Goal: Task Accomplishment & Management: Manage account settings

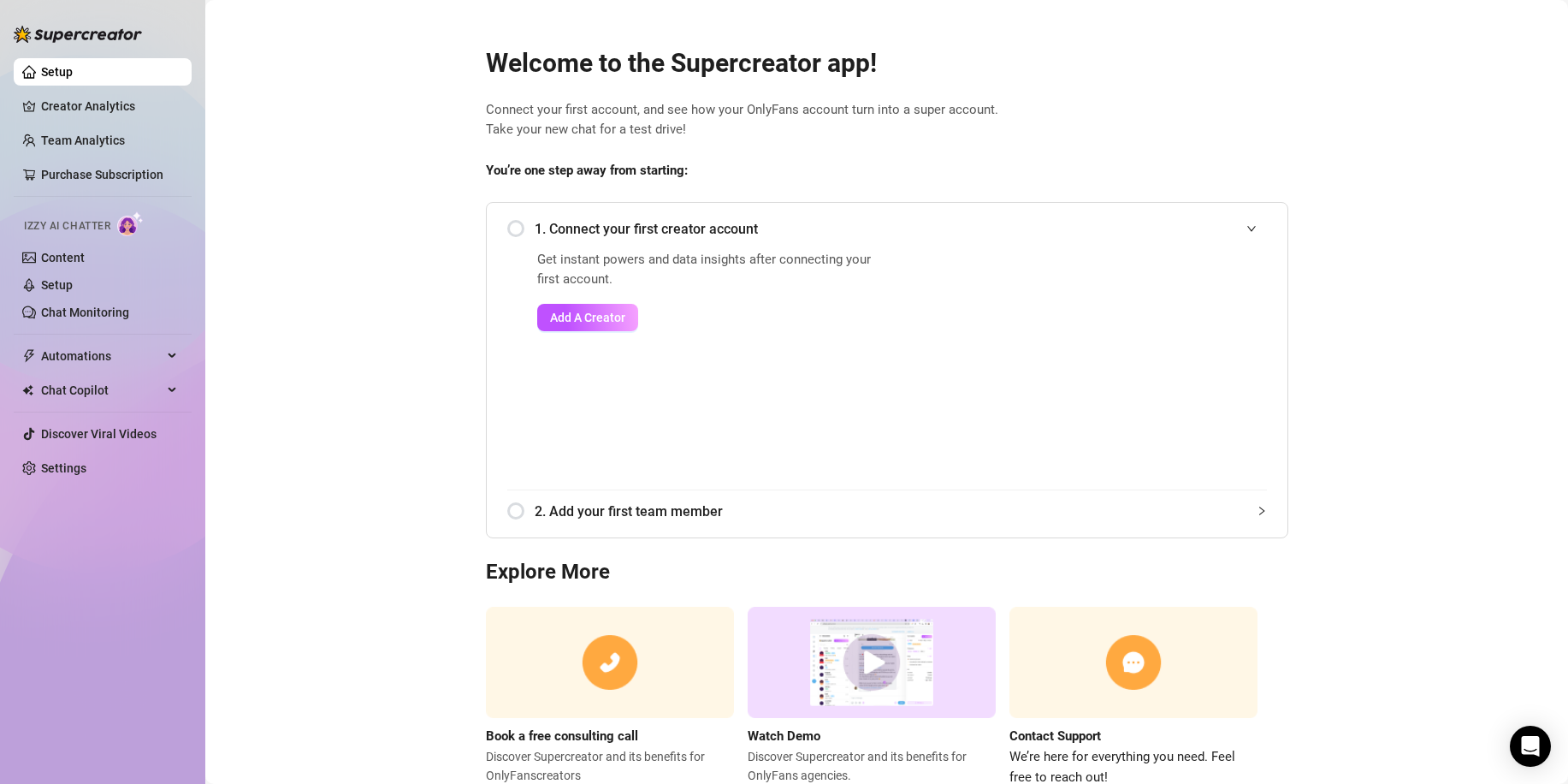
click at [508, 231] on div "1. Connect your first creator account" at bounding box center [887, 229] width 760 height 42
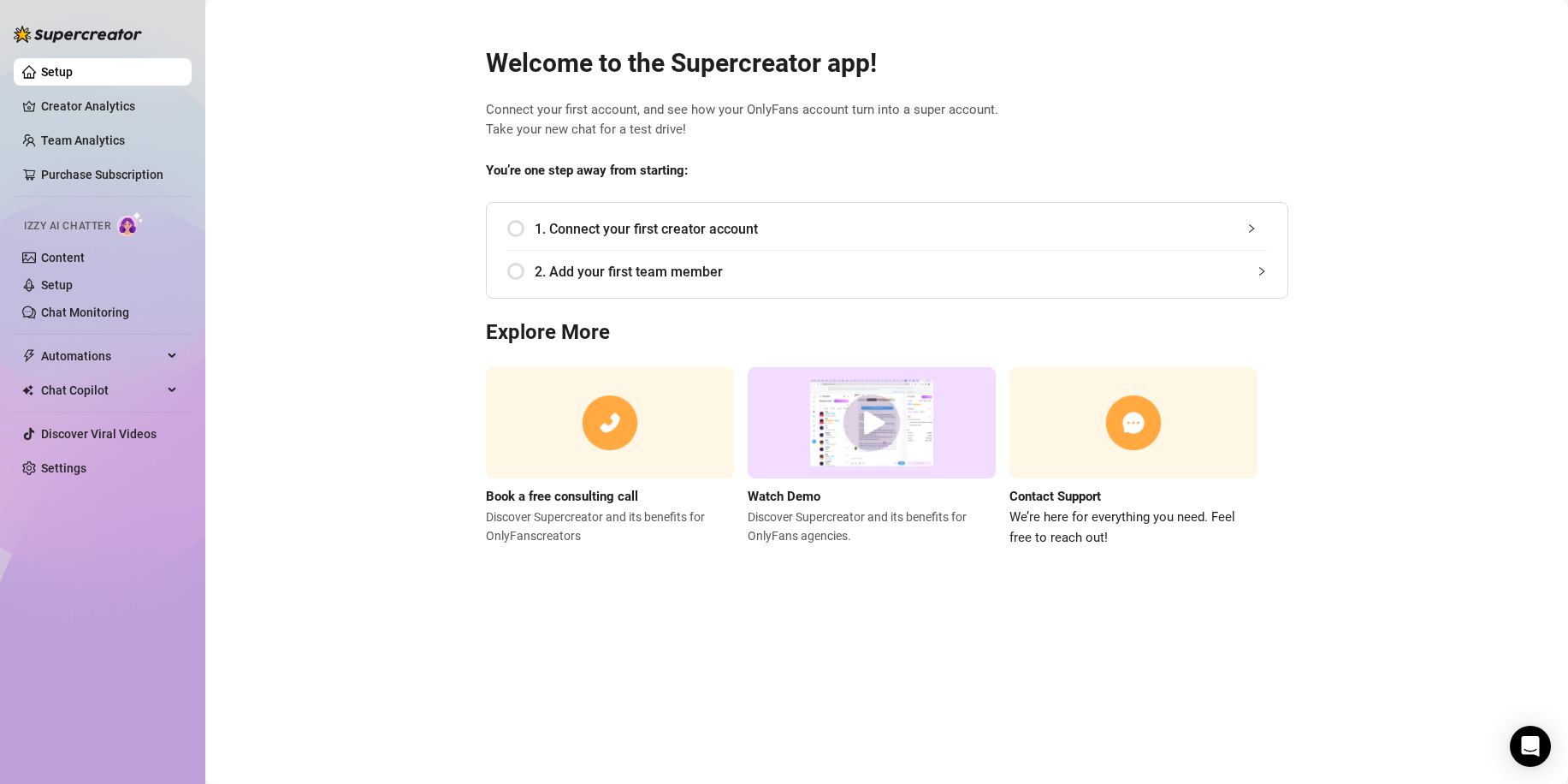
click at [580, 236] on span "1. Connect your first creator account" at bounding box center [900, 228] width 732 height 21
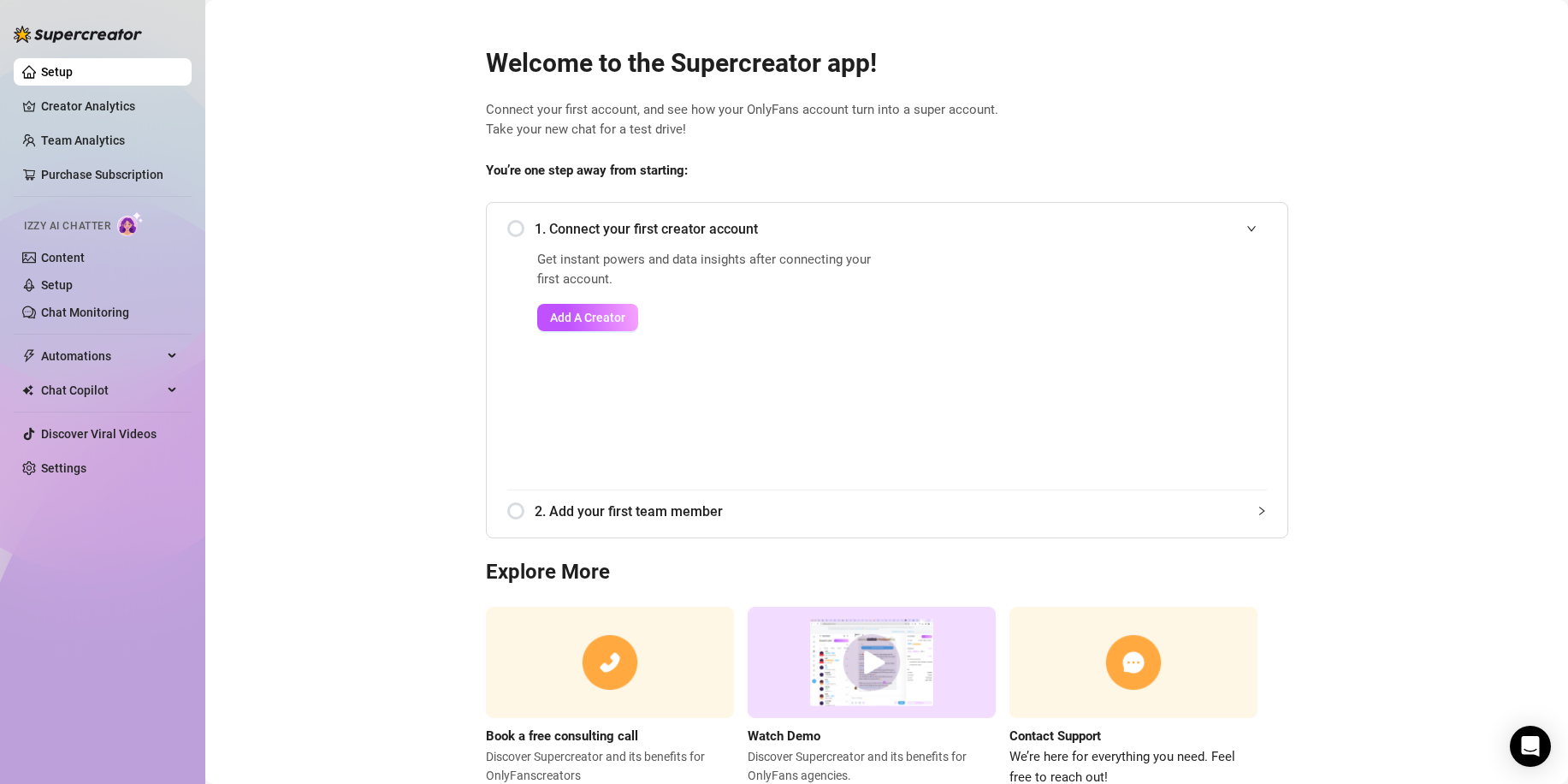
click at [578, 336] on div "Get instant powers and data insights after connecting your first account. Add A…" at bounding box center [709, 370] width 345 height 239
click at [578, 329] on button "Add A Creator" at bounding box center [588, 317] width 101 height 28
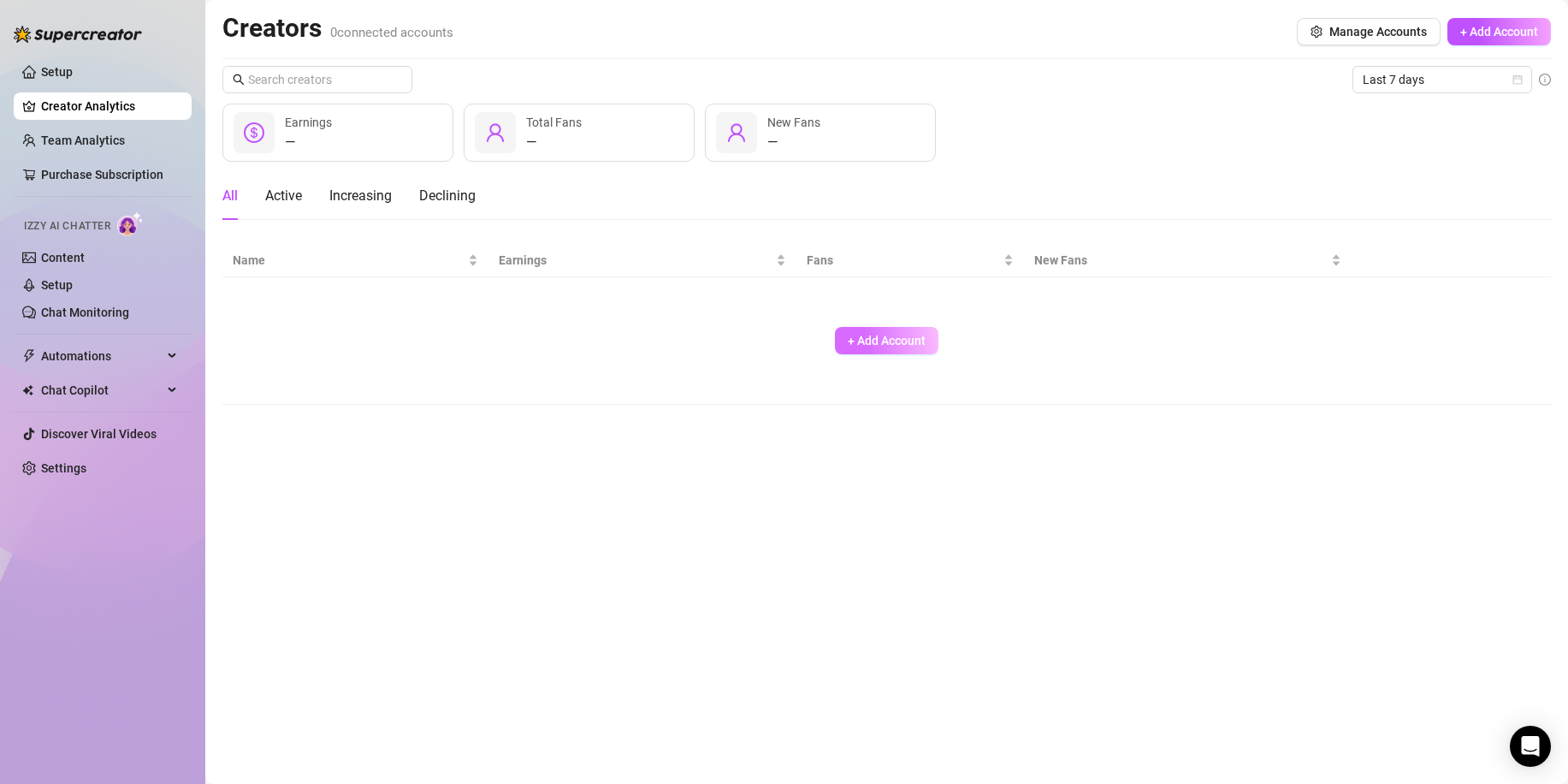
click at [840, 338] on button "+ Add Account" at bounding box center [887, 340] width 104 height 28
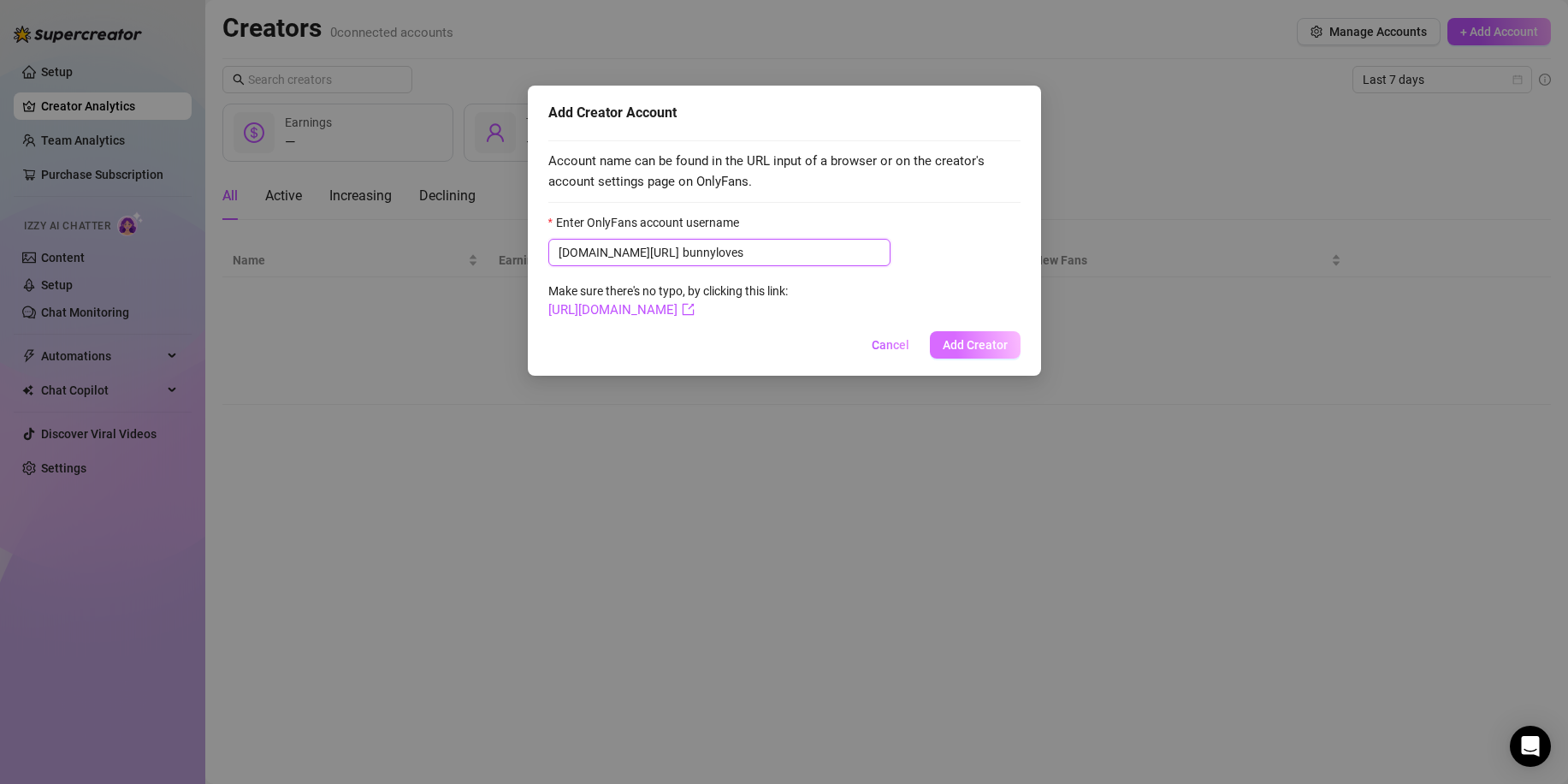
type input "bunnyloves"
click at [982, 350] on span "Add Creator" at bounding box center [975, 344] width 65 height 14
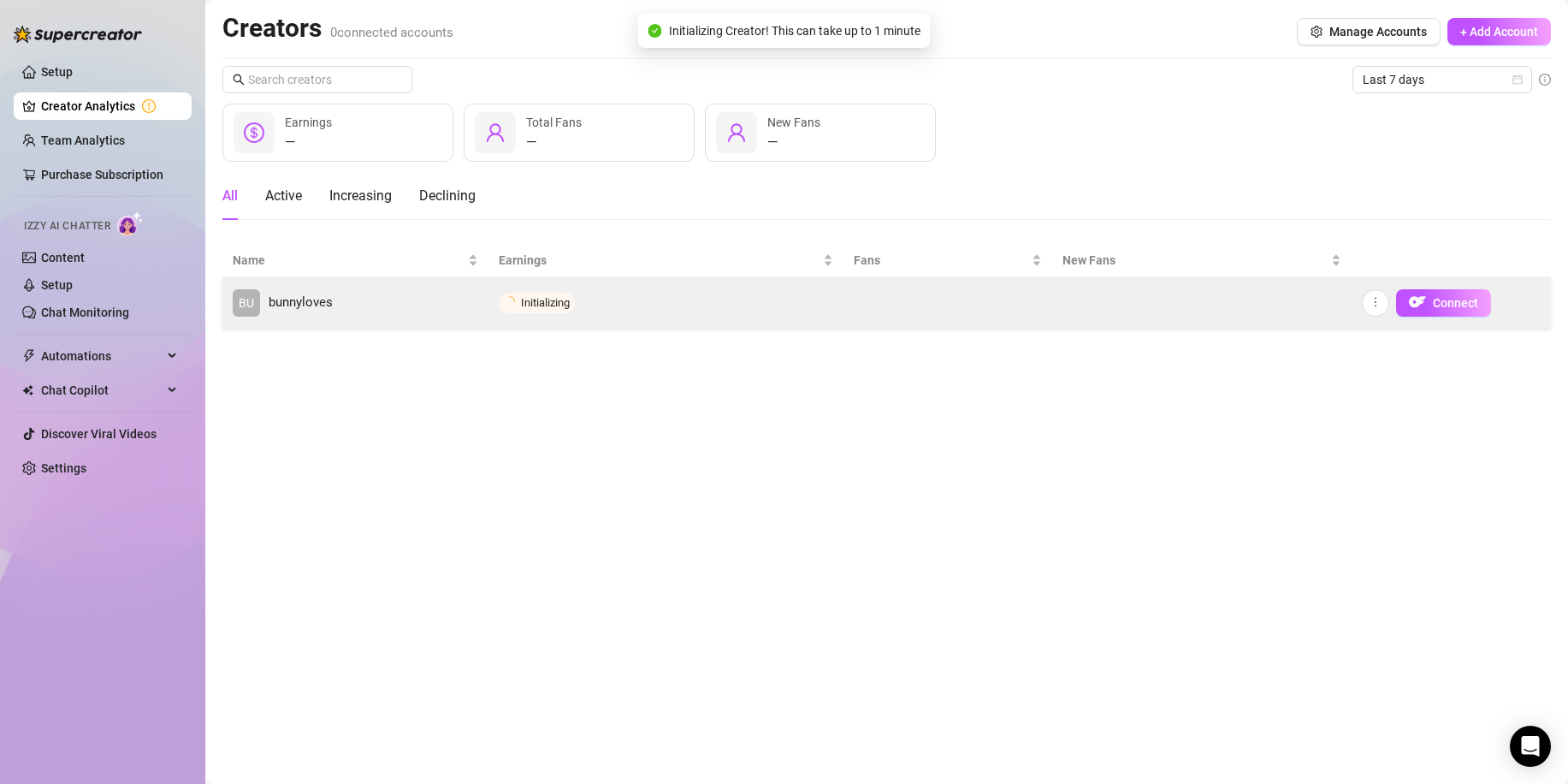
click at [781, 299] on td "Initializing" at bounding box center [666, 303] width 355 height 52
click at [317, 307] on span "bunnyloves" at bounding box center [301, 303] width 64 height 20
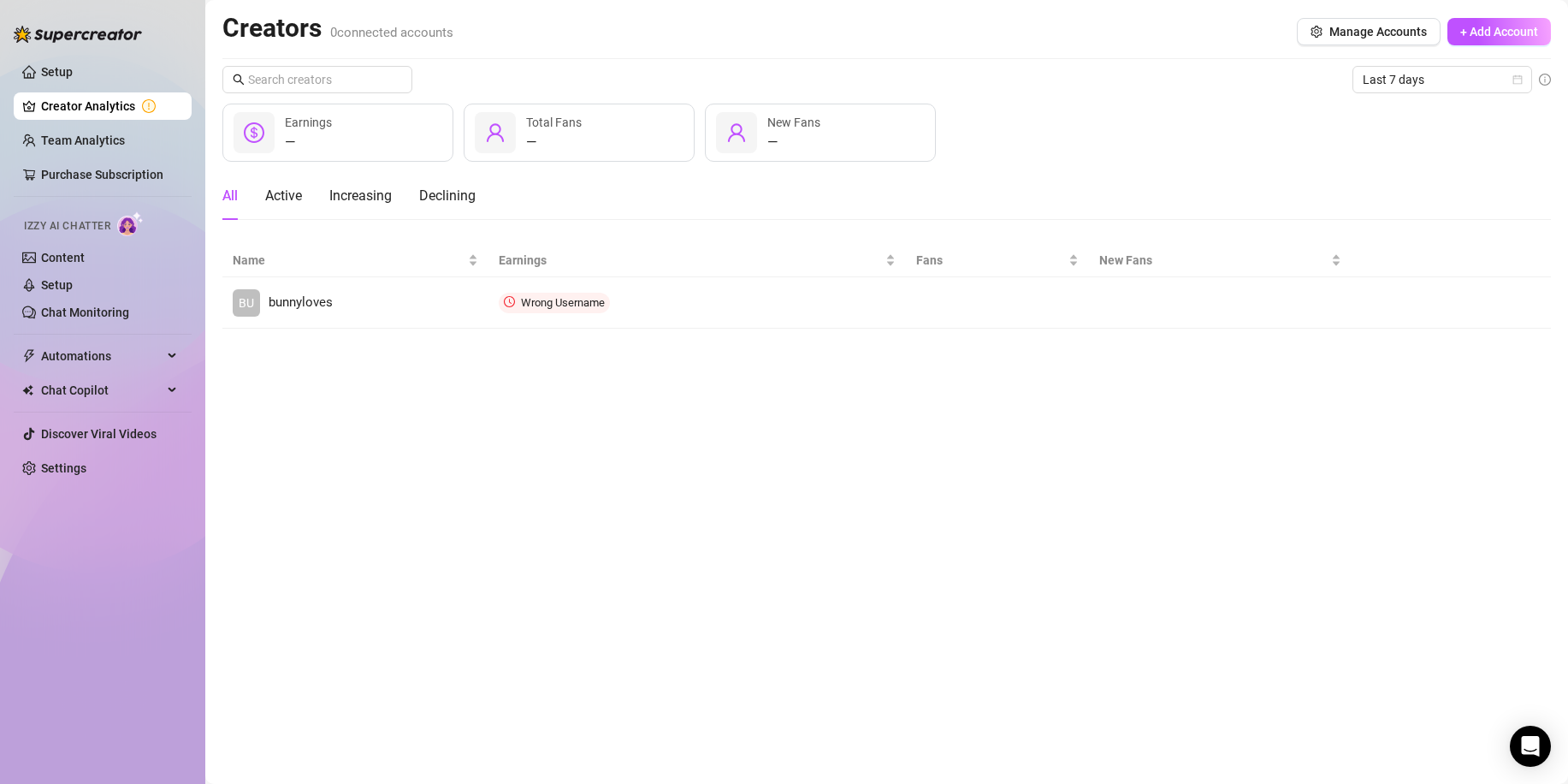
click at [1153, 129] on div "— Earnings — Total Fans — New Fans" at bounding box center [887, 133] width 1328 height 58
click at [1413, 84] on span "Last 7 days" at bounding box center [1441, 80] width 159 height 26
click at [1415, 85] on span "Last 7 days" at bounding box center [1441, 80] width 159 height 26
click at [1391, 41] on button "Manage Accounts" at bounding box center [1368, 32] width 143 height 28
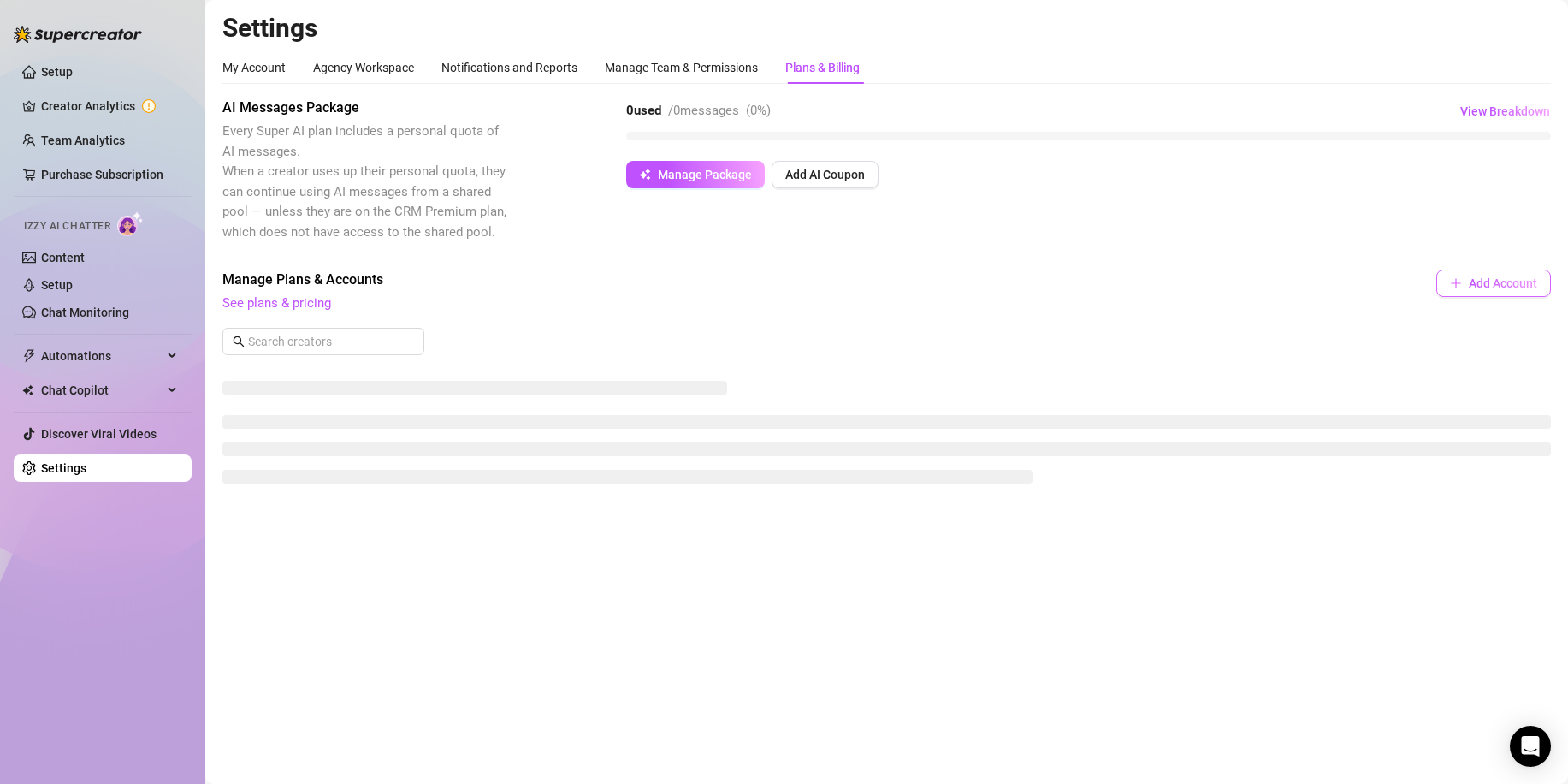
click at [1475, 287] on span "Add Account" at bounding box center [1503, 282] width 68 height 14
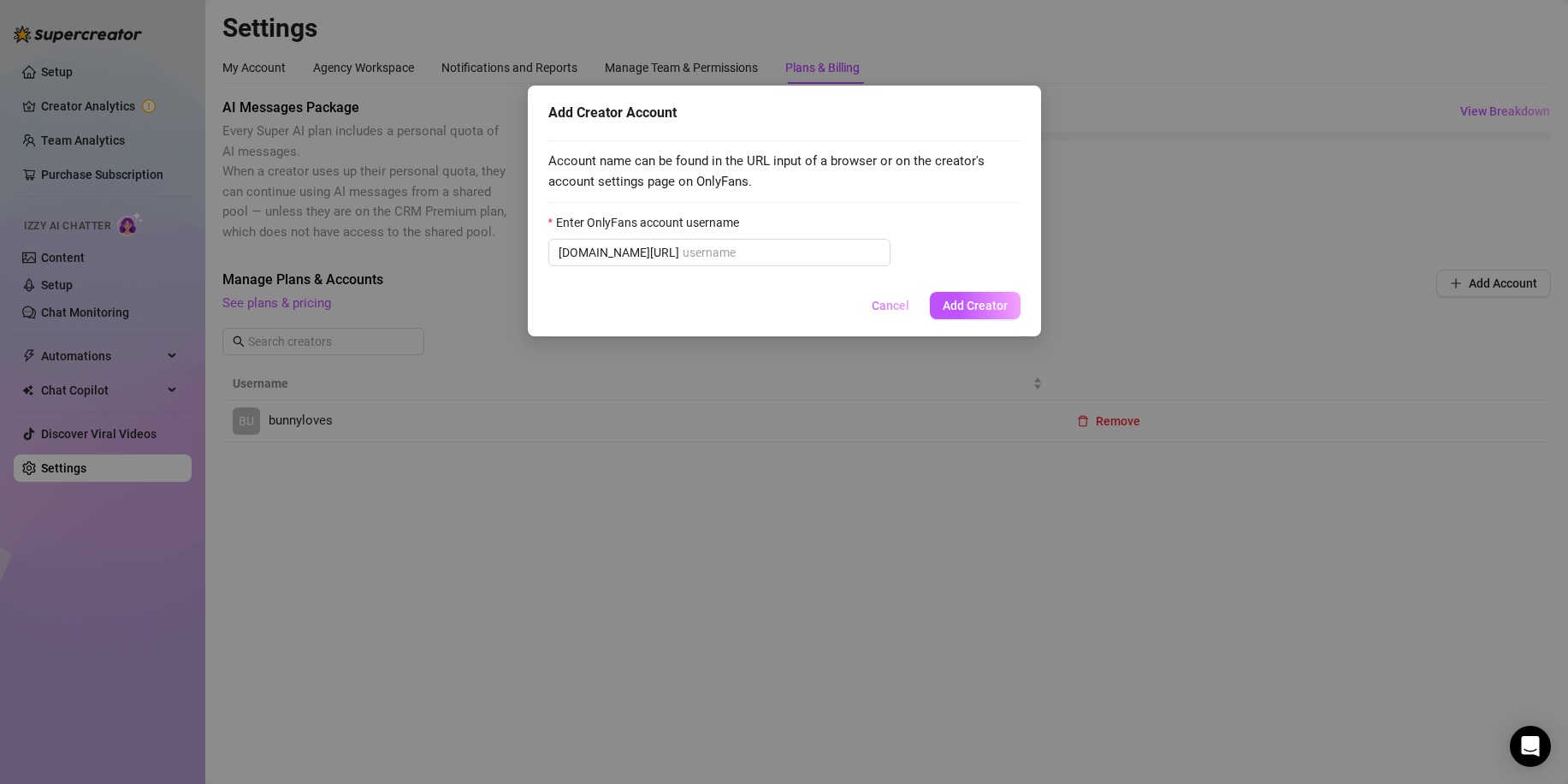
click at [887, 294] on button "Cancel" at bounding box center [890, 306] width 65 height 28
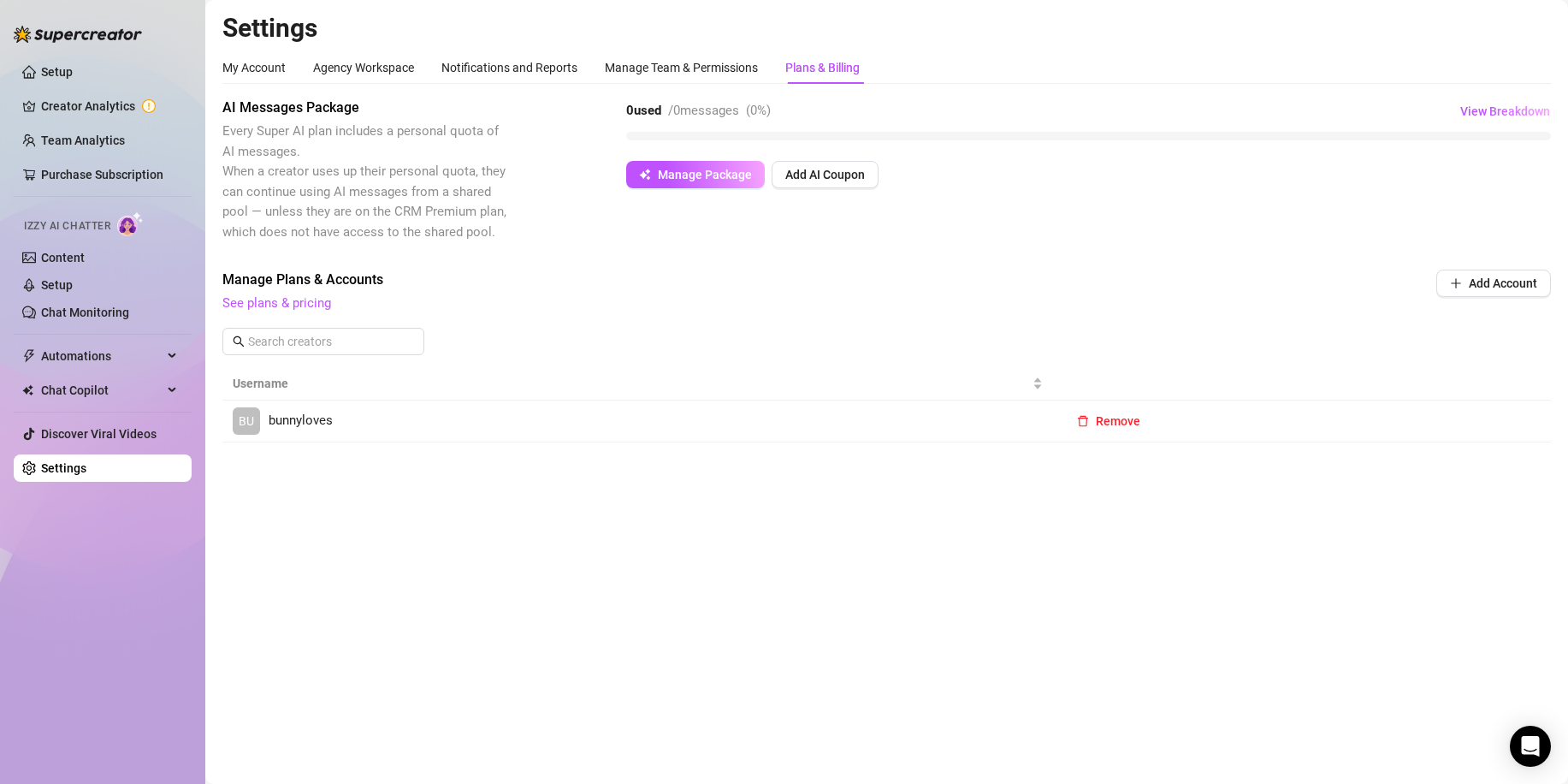
click at [737, 406] on td "BU bunnyloves" at bounding box center [637, 421] width 830 height 42
click at [504, 413] on link "BU bunnyloves" at bounding box center [637, 421] width 810 height 28
click at [1120, 415] on span "Remove" at bounding box center [1117, 421] width 44 height 14
click at [1176, 377] on span "Cancel" at bounding box center [1175, 376] width 38 height 14
click at [703, 57] on div "Manage Team & Permissions" at bounding box center [681, 67] width 153 height 32
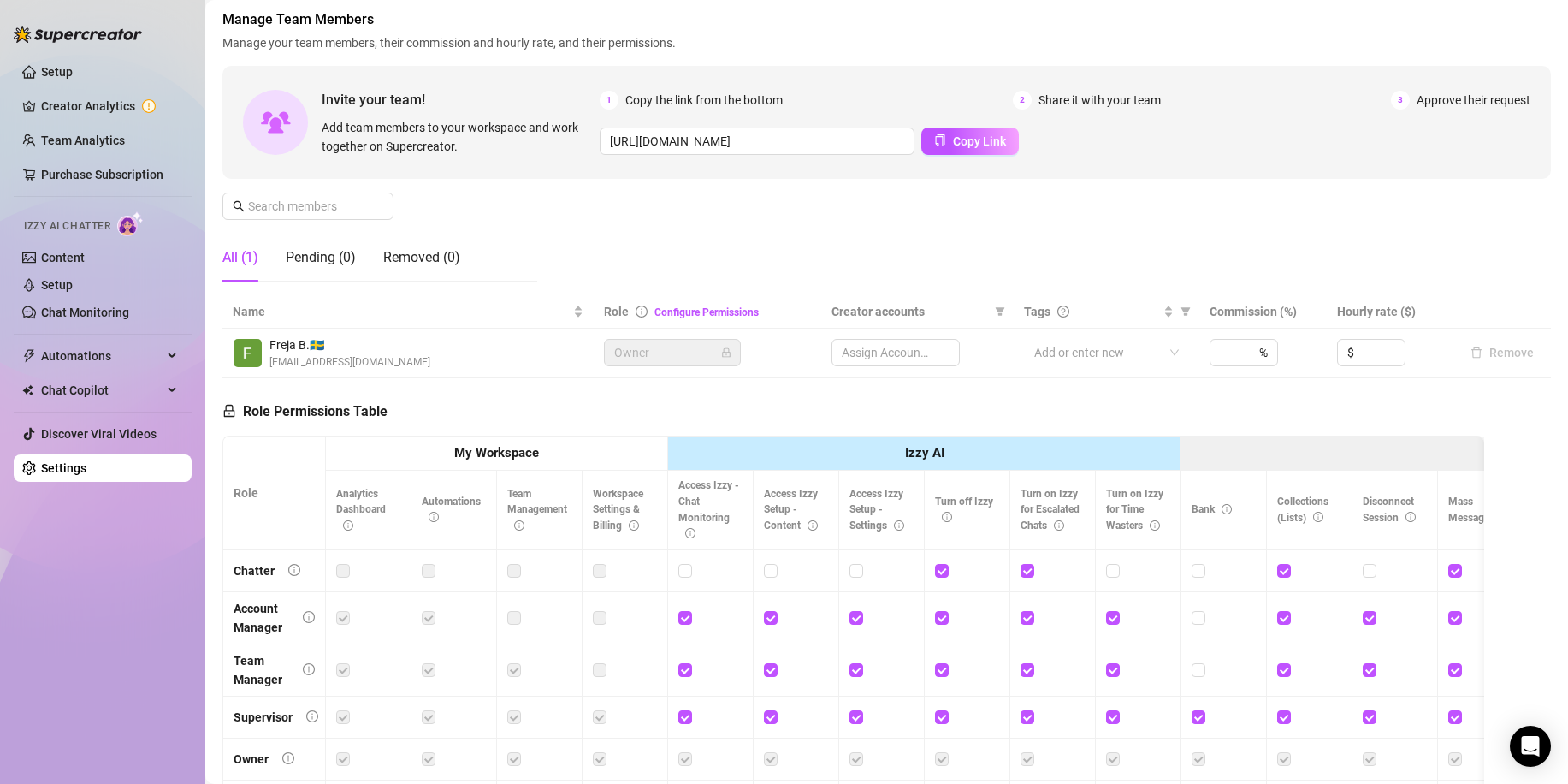
scroll to position [255, 0]
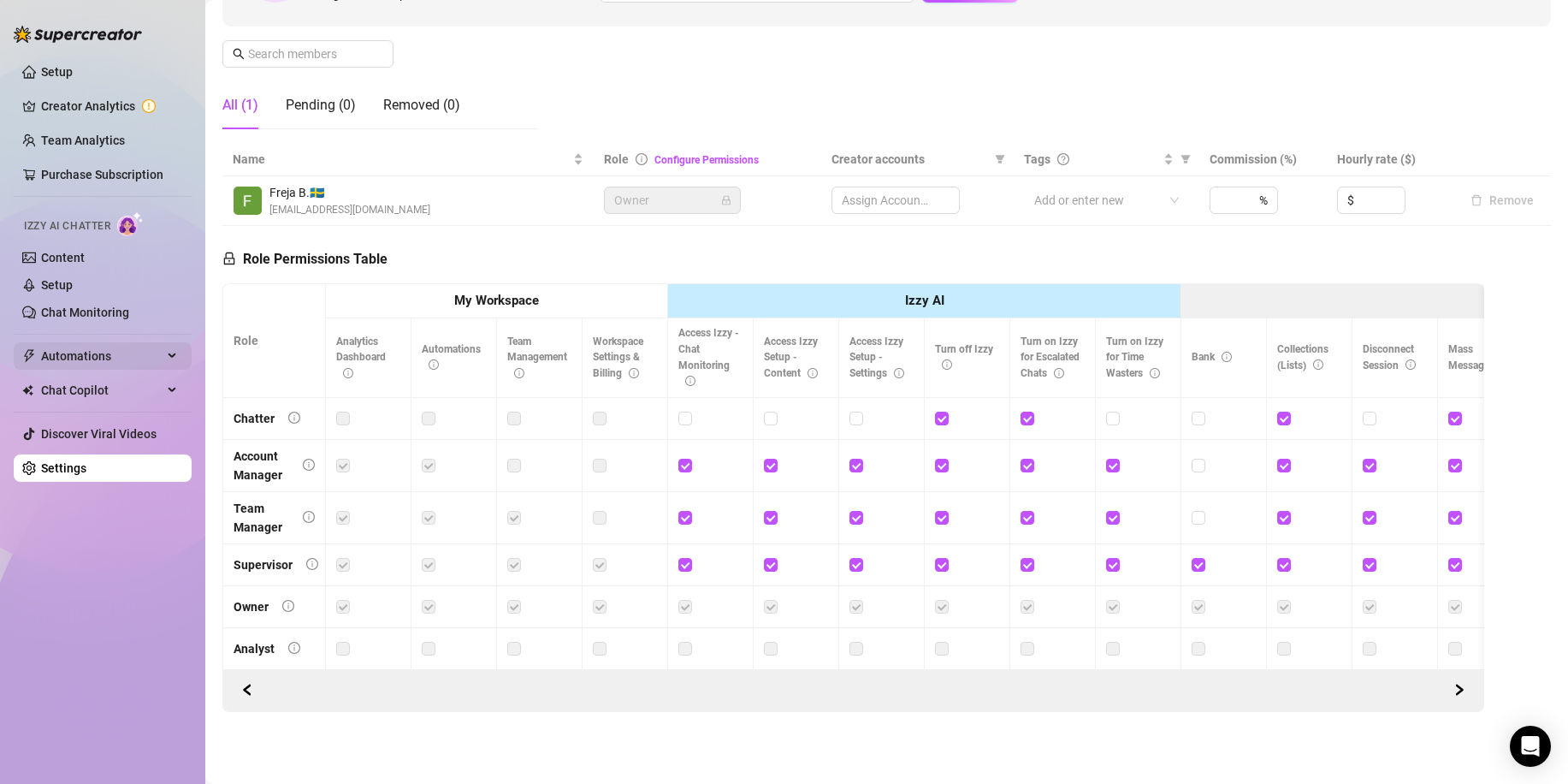
click at [158, 361] on span "Automations" at bounding box center [102, 356] width 121 height 28
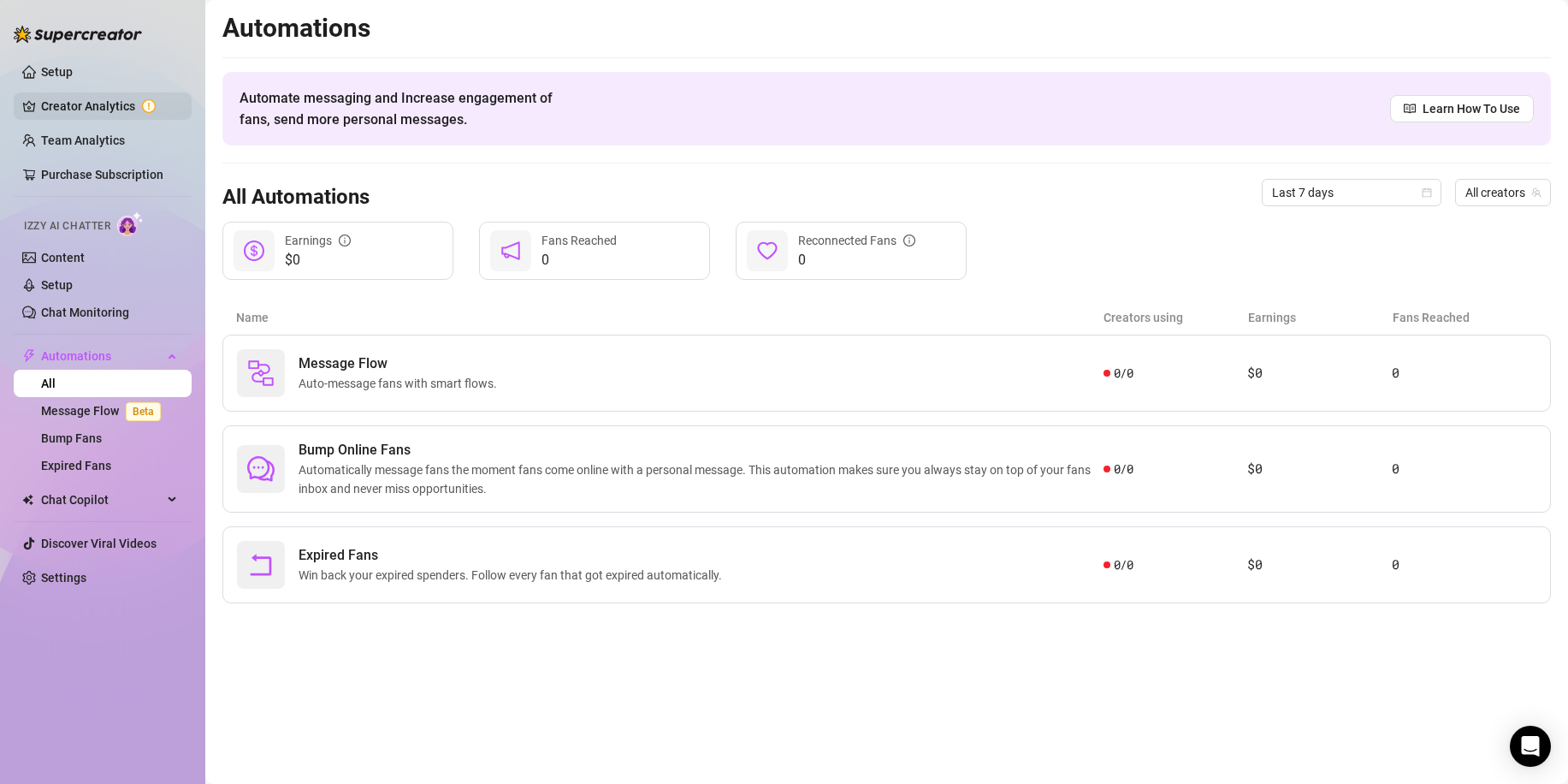
click at [98, 108] on link "Creator Analytics" at bounding box center [109, 106] width 137 height 28
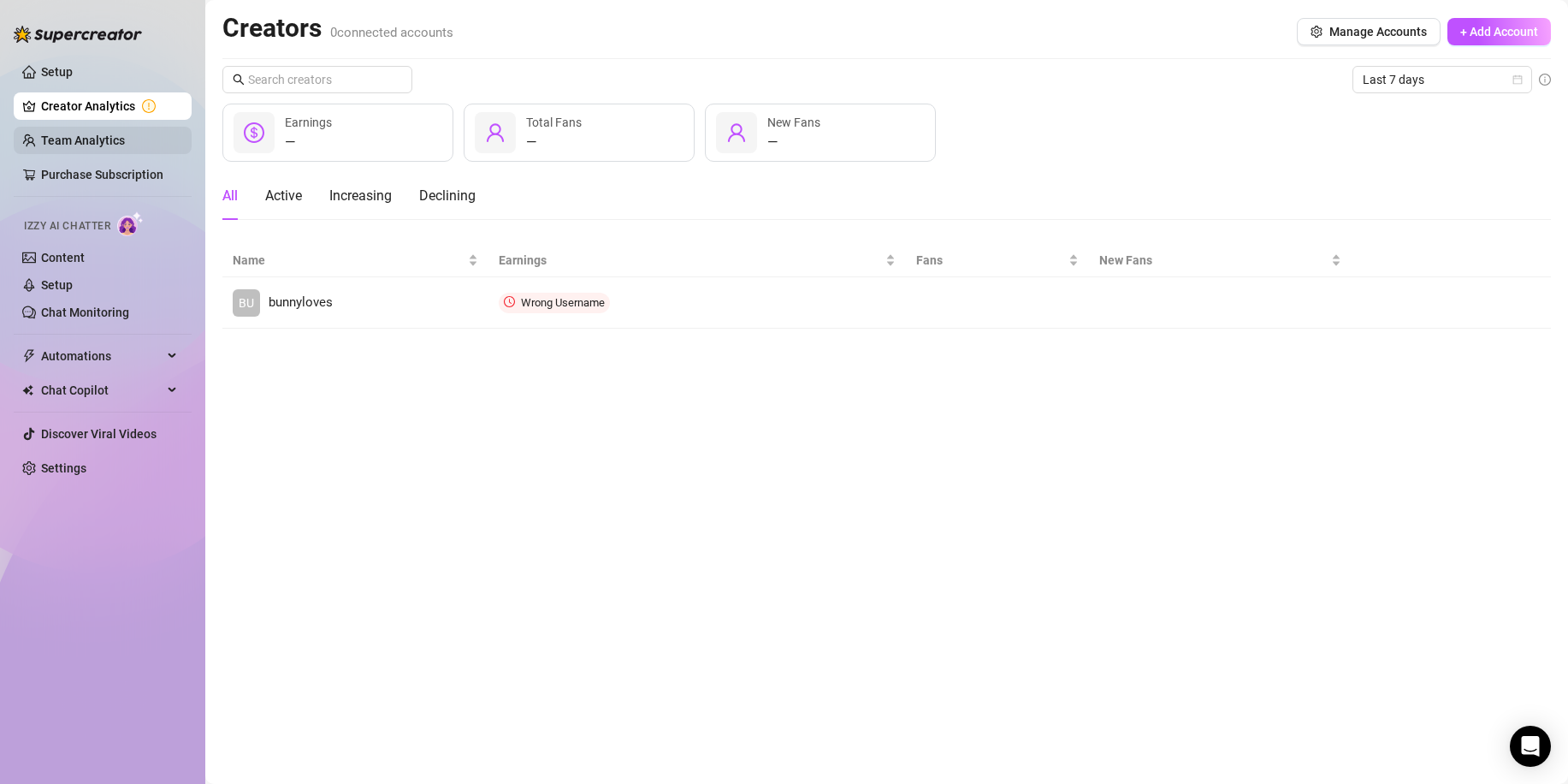
click at [118, 134] on link "Team Analytics" at bounding box center [83, 140] width 84 height 14
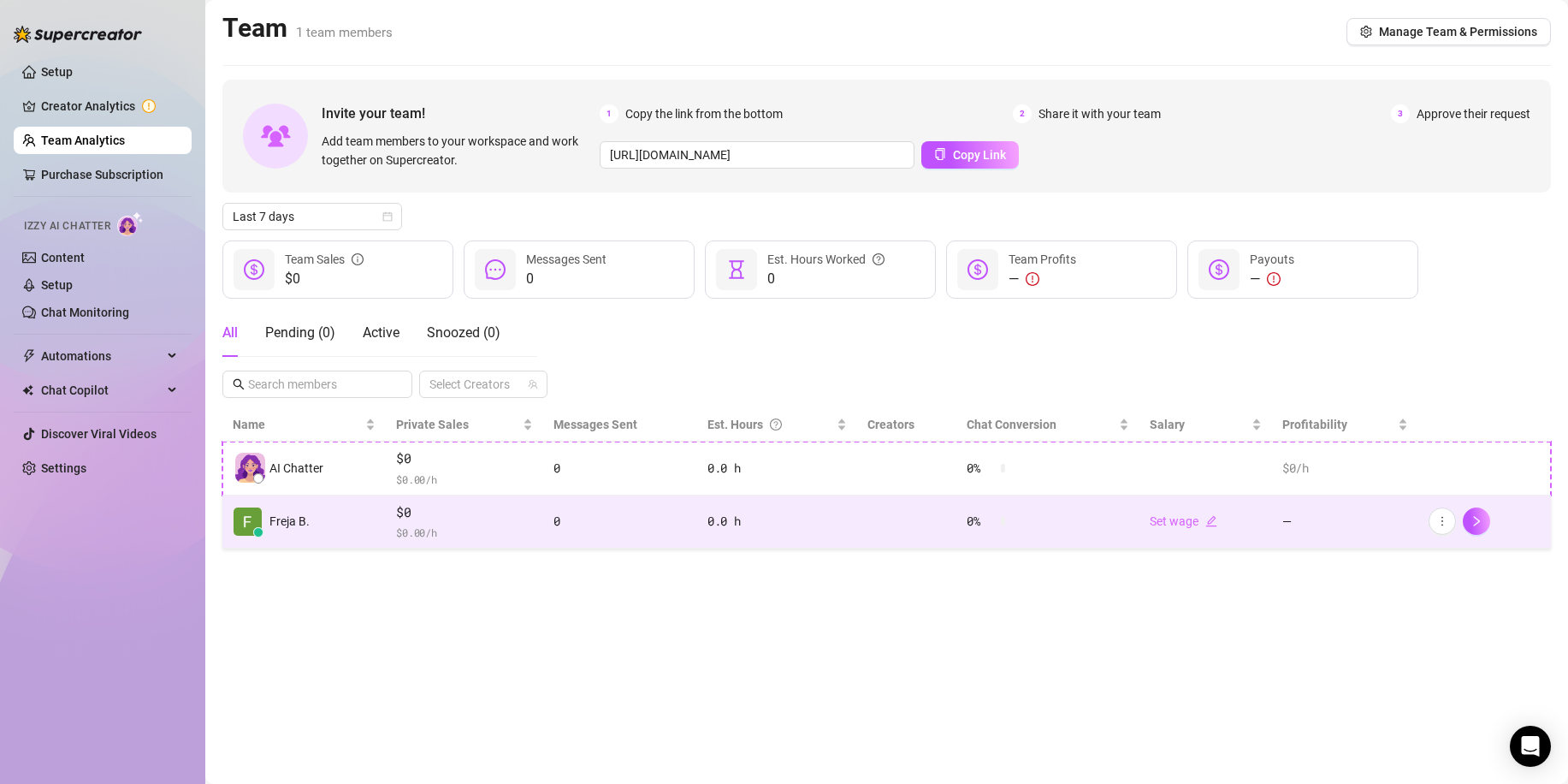
click at [422, 532] on span "$ 0.00 /h" at bounding box center [464, 532] width 137 height 17
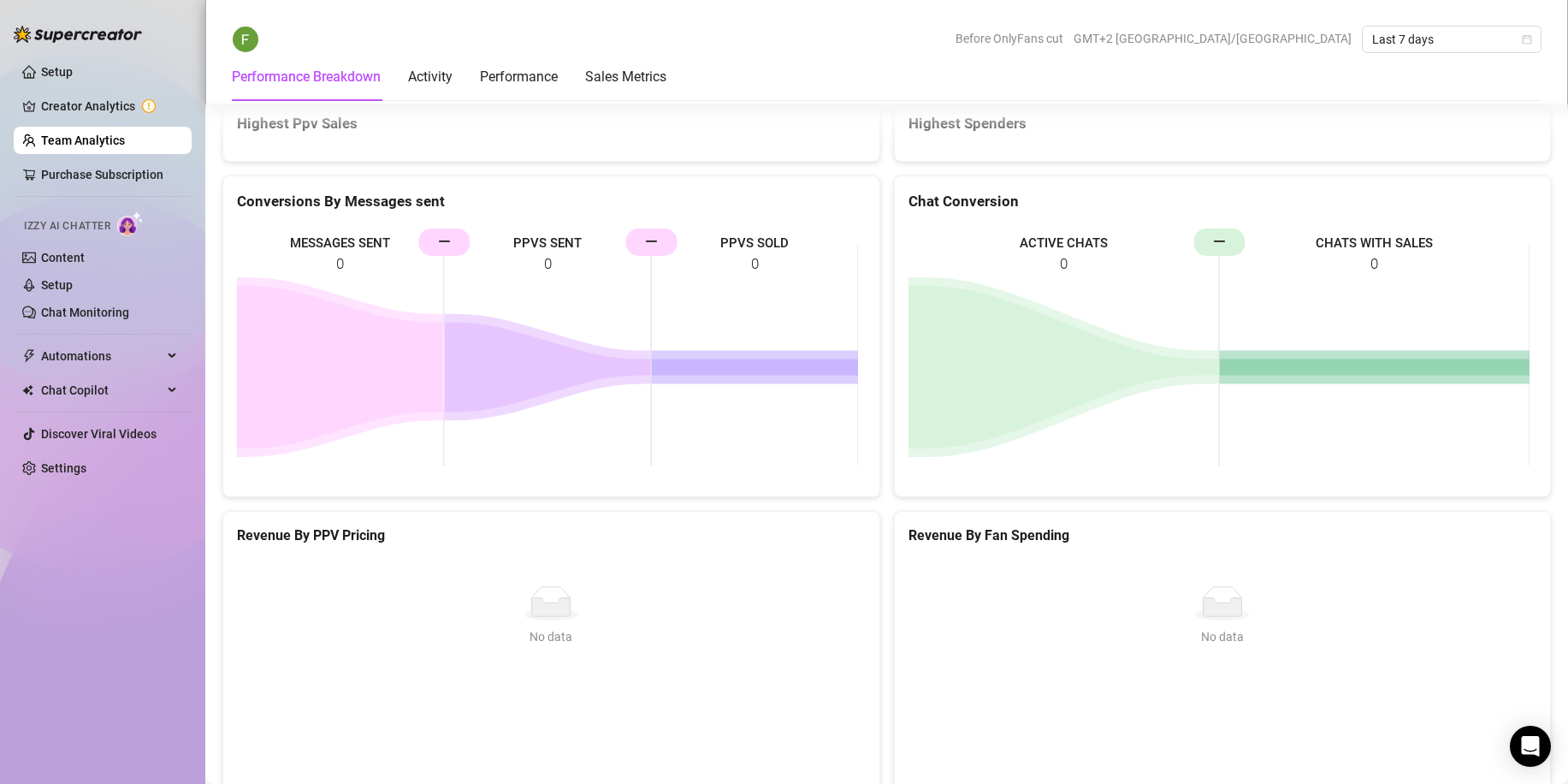
scroll to position [1957, 0]
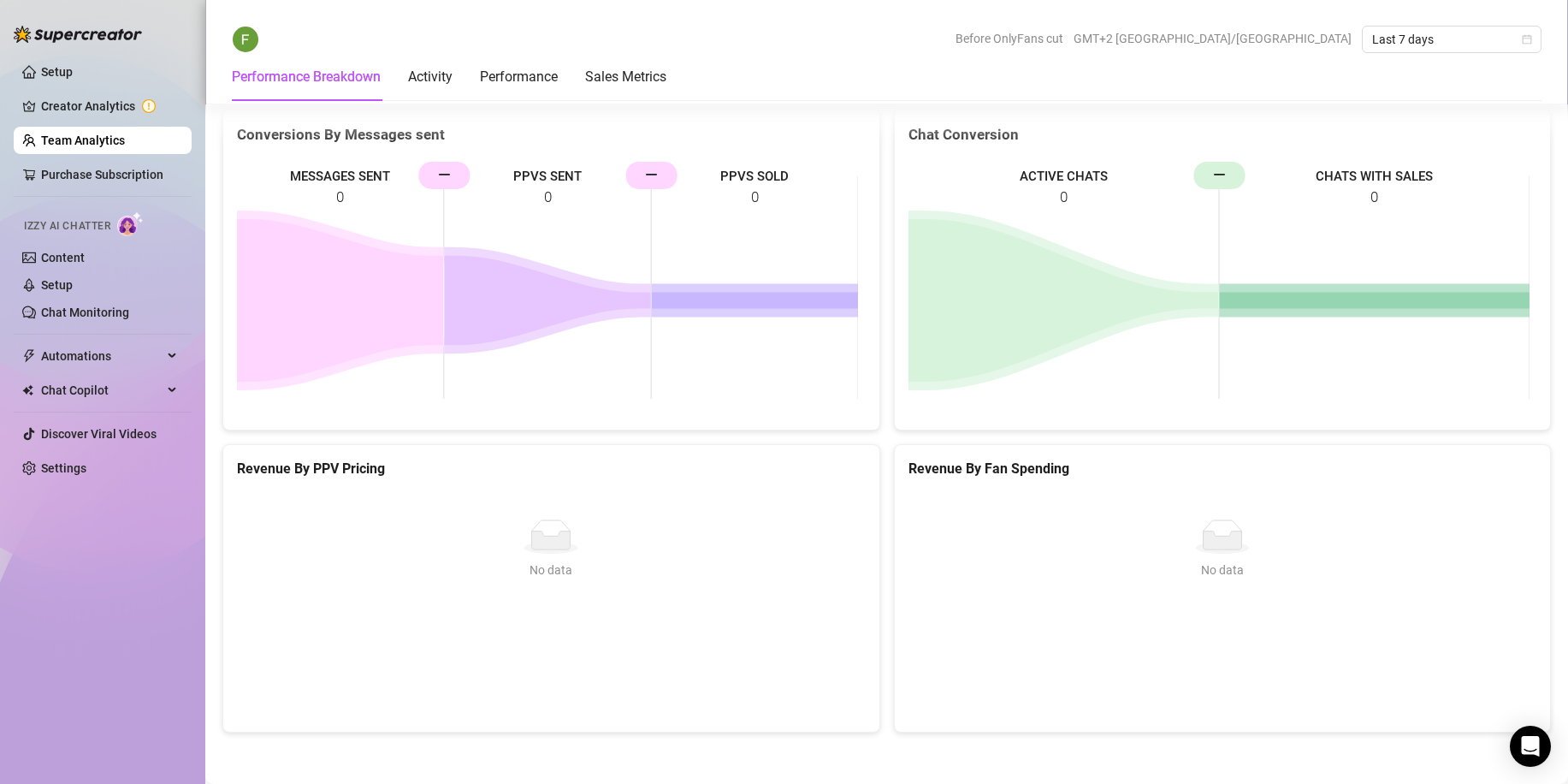
click at [82, 483] on ul "Setup Creator Analytics Team Analytics Purchase Subscription Izzy AI Chatter Co…" at bounding box center [102, 270] width 177 height 437
click at [82, 475] on link "Settings" at bounding box center [63, 467] width 45 height 14
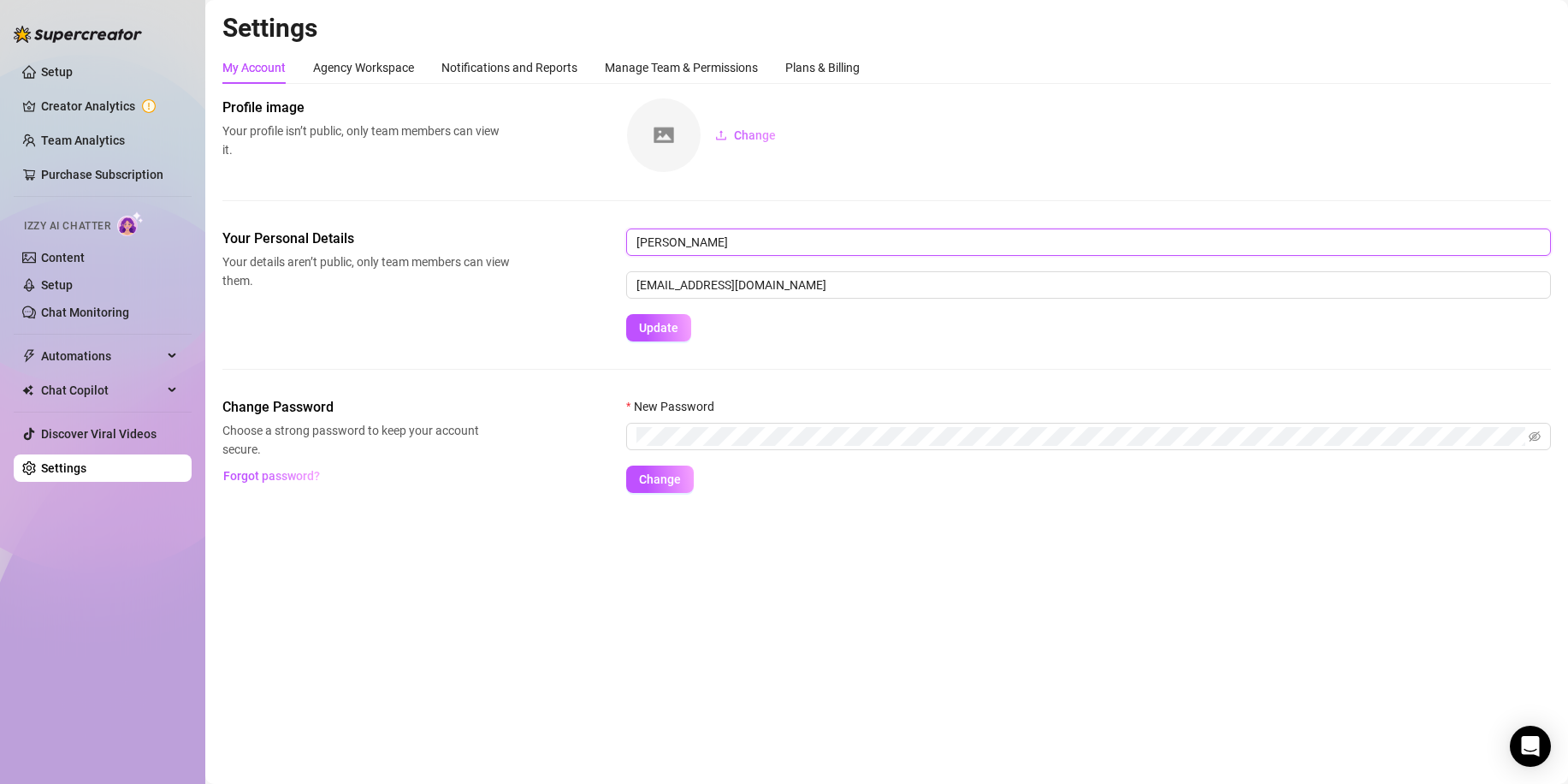
drag, startPoint x: 725, startPoint y: 238, endPoint x: 612, endPoint y: 226, distance: 113.6
click at [612, 226] on div "Profile image Your profile isn’t public, only team members can view it. Change …" at bounding box center [887, 295] width 1328 height 396
click at [668, 246] on input "BunnyLoves" at bounding box center [1088, 242] width 924 height 28
type input "Bunny Loves"
click at [653, 327] on span "Update" at bounding box center [658, 328] width 40 height 14
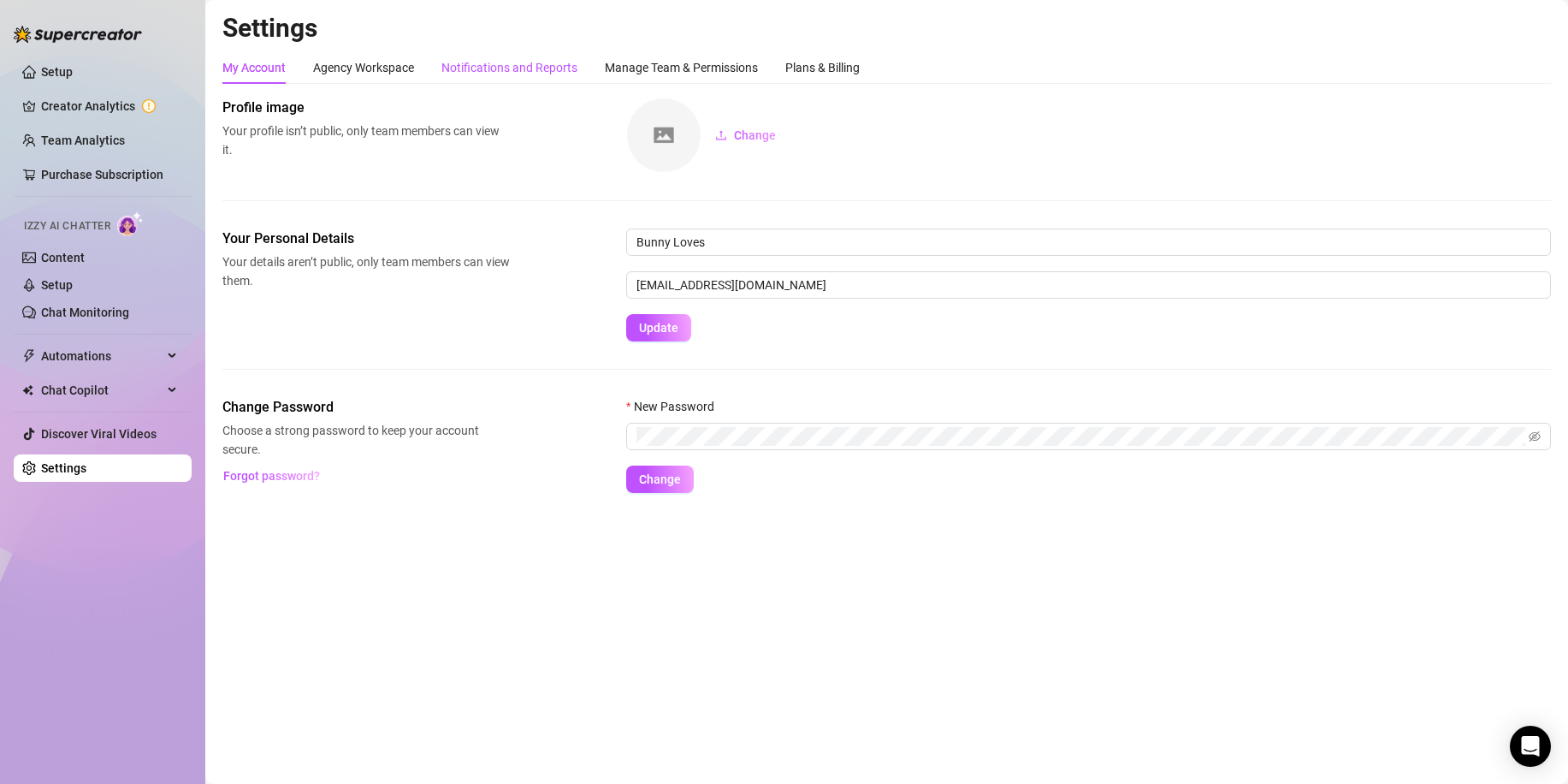
click at [570, 59] on div "Notifications and Reports" at bounding box center [509, 67] width 136 height 18
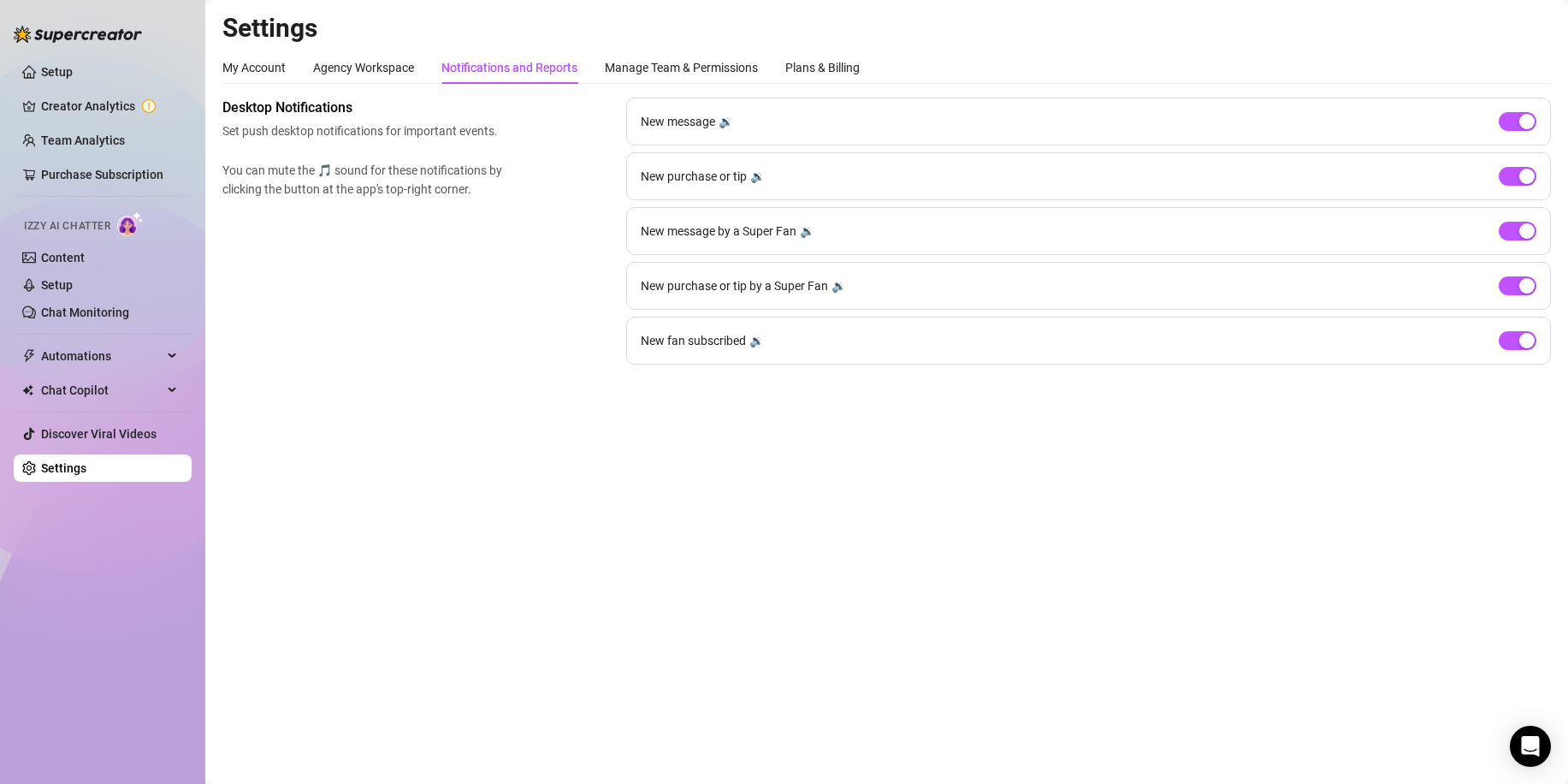
click at [358, 49] on div "Settings My Account Agency Workspace Notifications and Reports Manage Team & Pe…" at bounding box center [887, 198] width 1328 height 373
click at [370, 66] on div "Agency Workspace" at bounding box center [363, 67] width 101 height 18
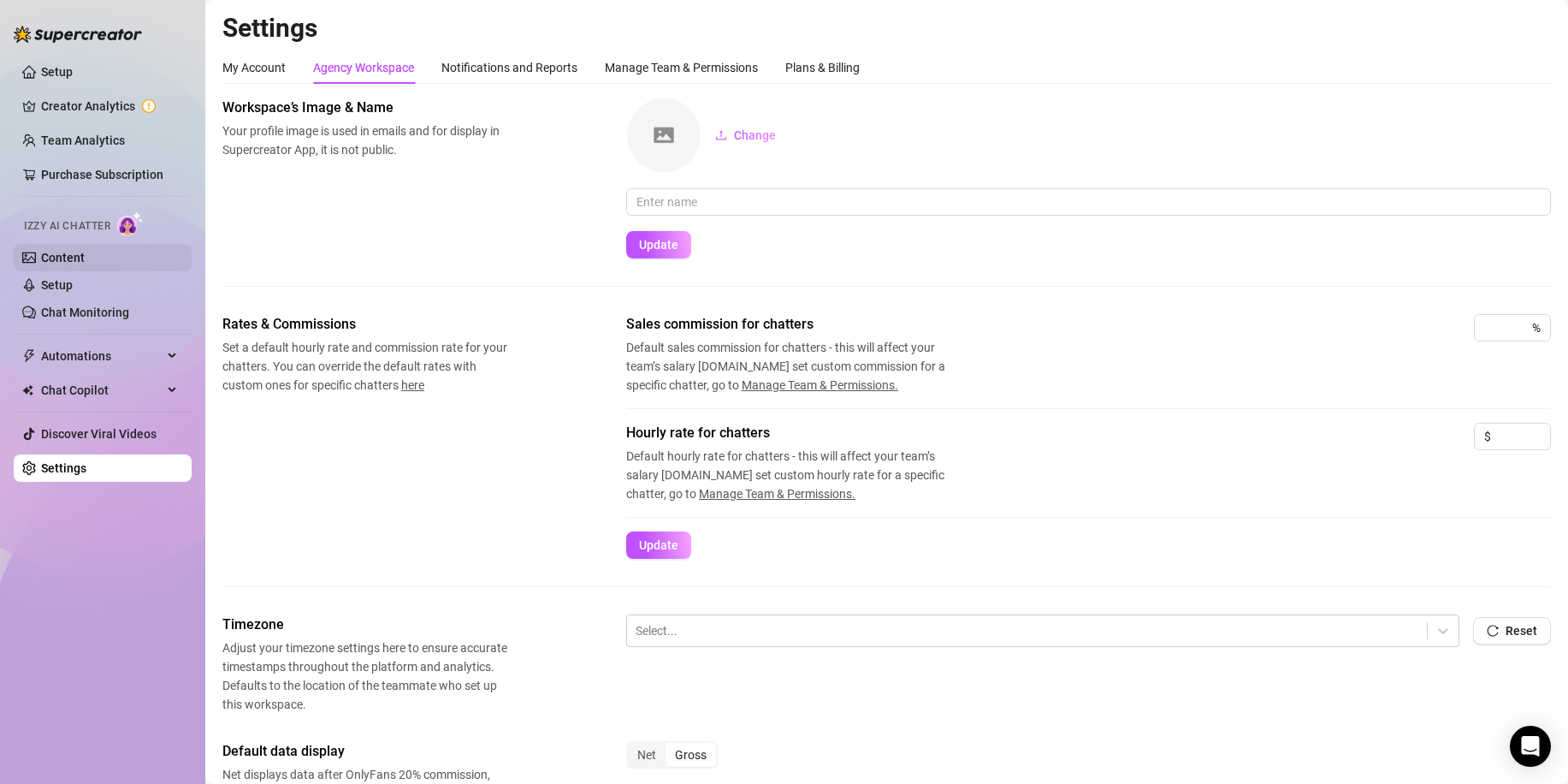
click at [85, 258] on link "Content" at bounding box center [63, 257] width 43 height 14
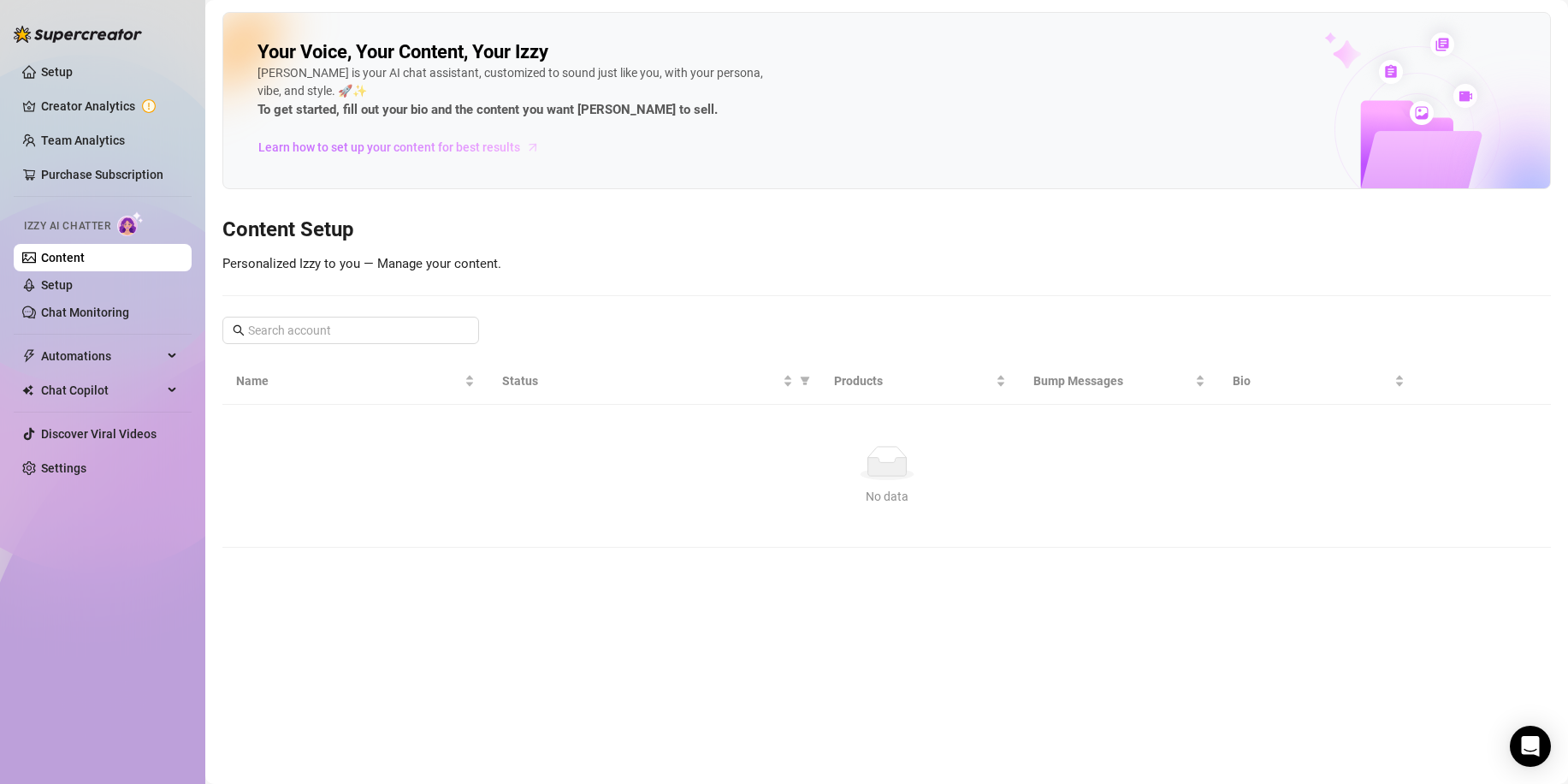
click at [474, 148] on span "Learn how to set up your content for best results" at bounding box center [389, 147] width 262 height 18
click at [155, 358] on span "Automations" at bounding box center [102, 356] width 121 height 28
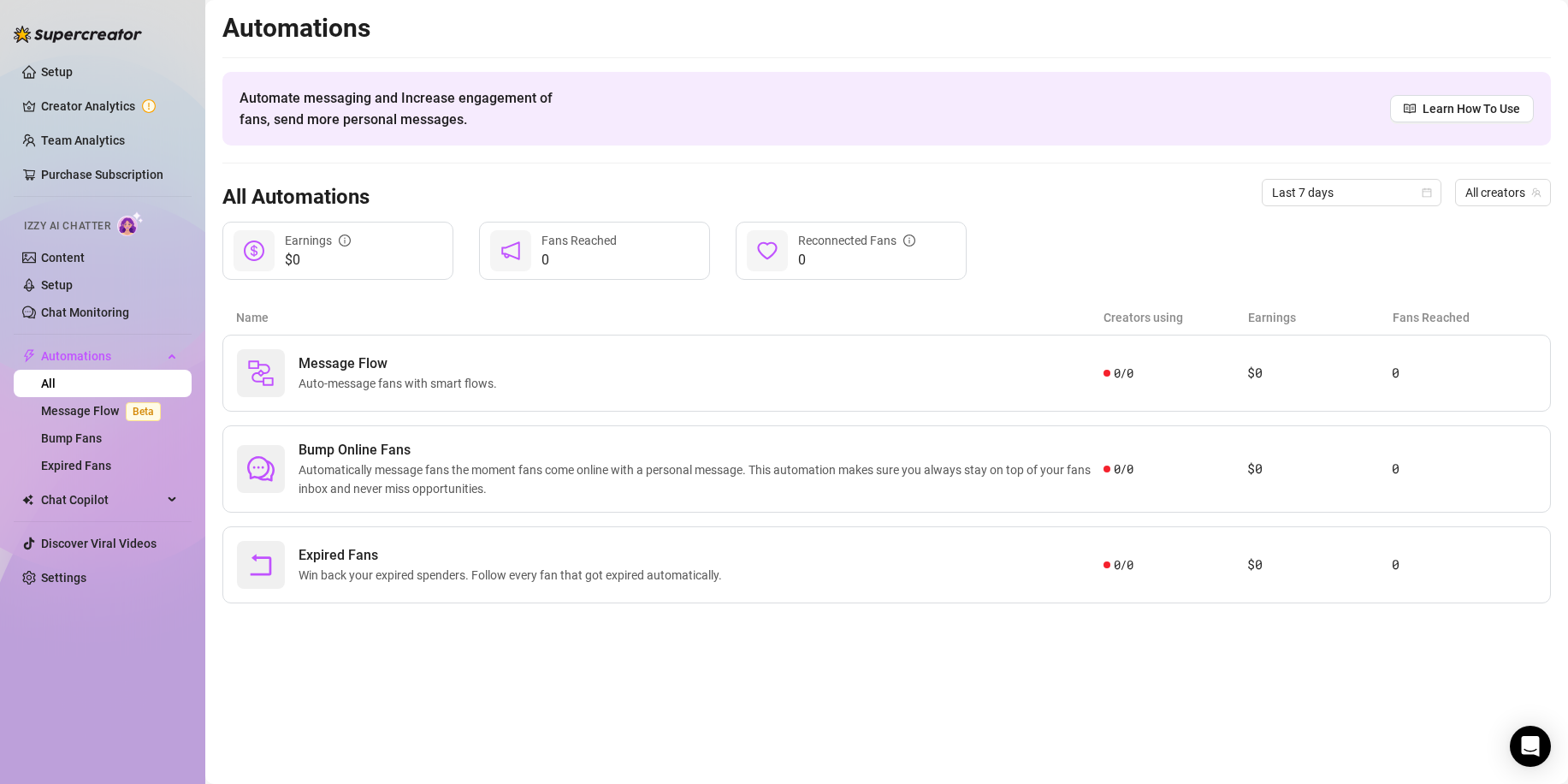
click at [55, 386] on link "All" at bounding box center [49, 383] width 15 height 14
click at [160, 499] on span "Chat Copilot" at bounding box center [102, 500] width 121 height 28
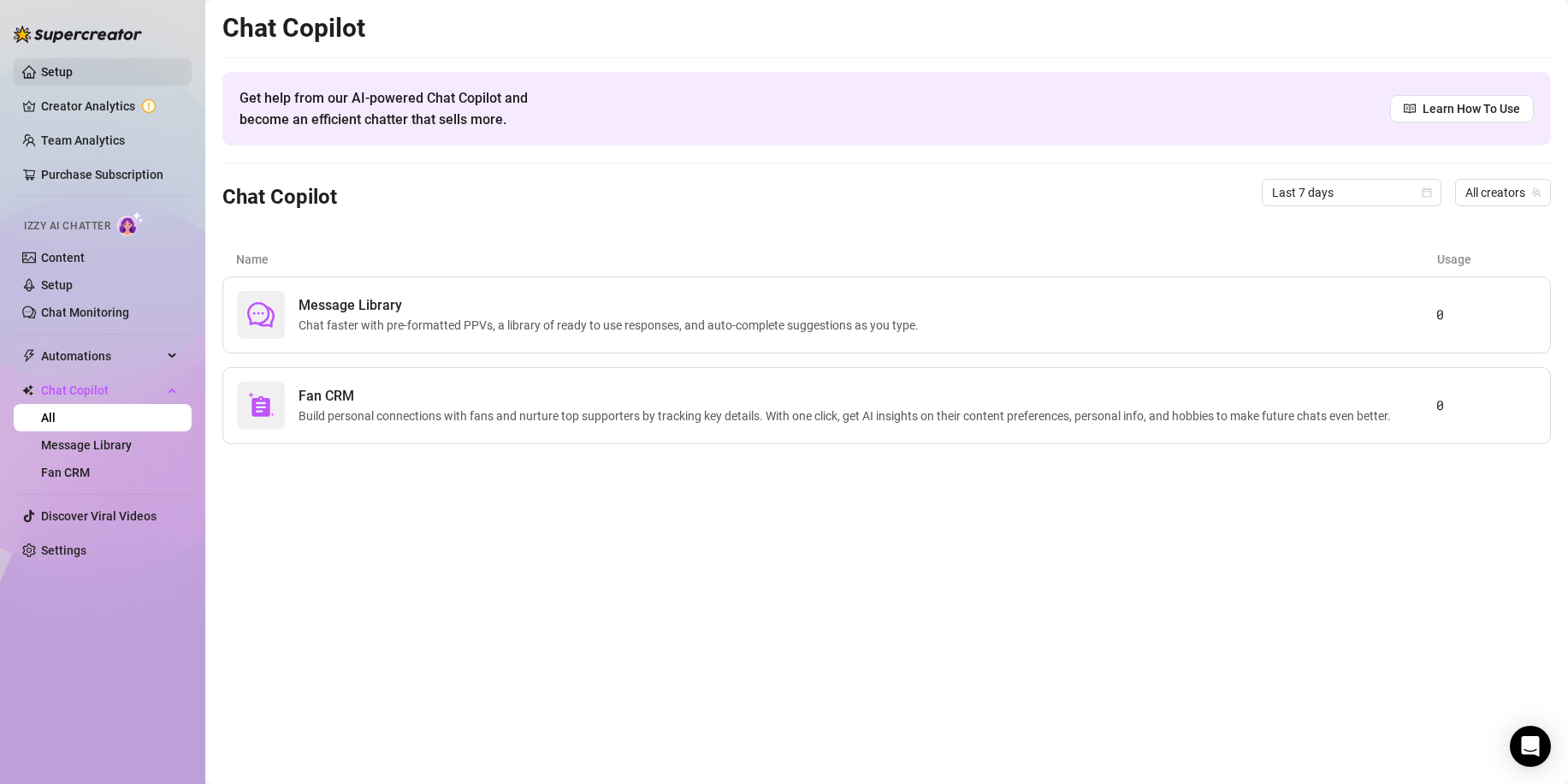
click at [73, 70] on link "Setup" at bounding box center [57, 72] width 31 height 14
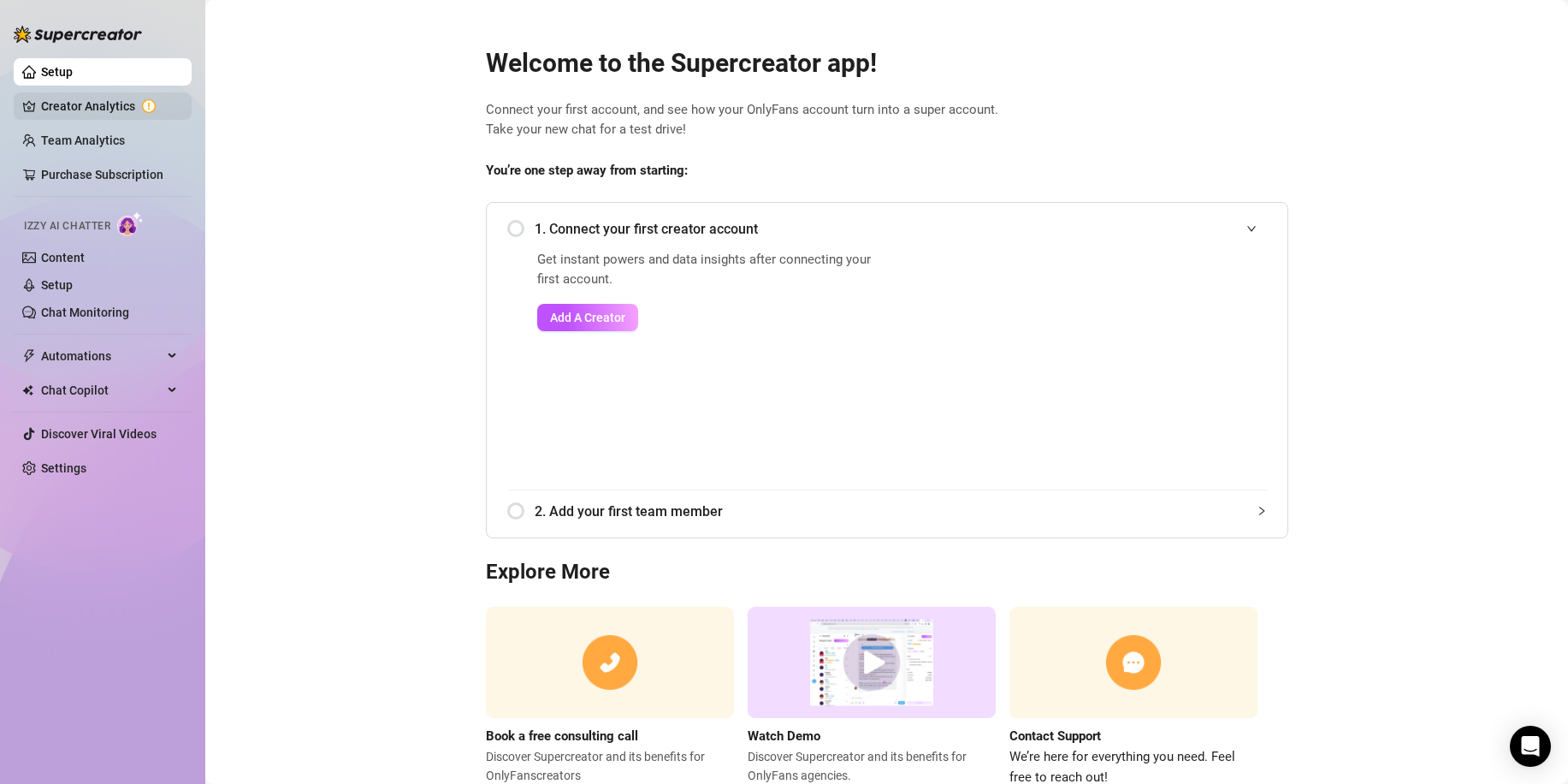
click at [92, 104] on link "Creator Analytics" at bounding box center [109, 106] width 137 height 28
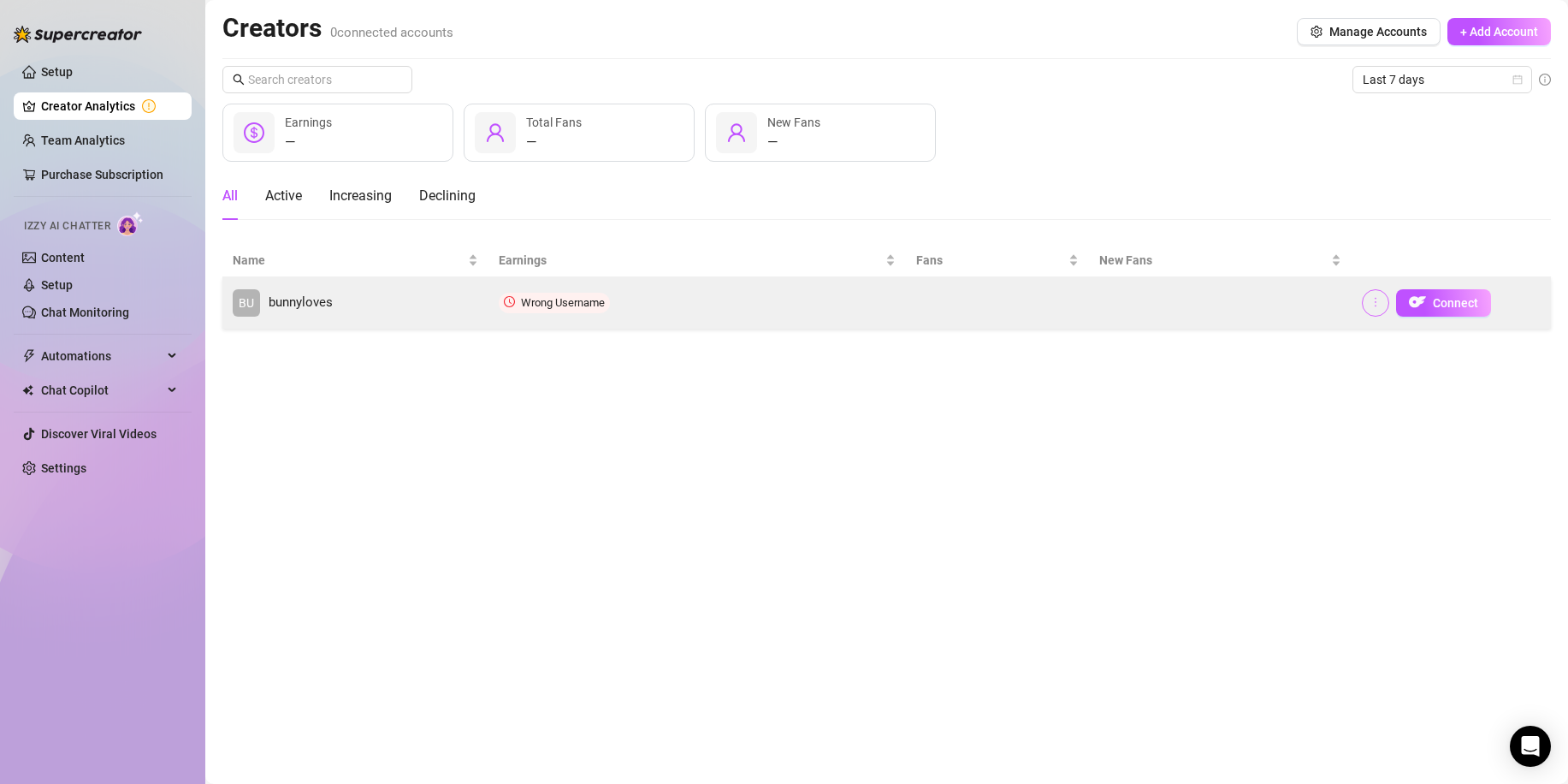
click at [1373, 302] on icon "more" at bounding box center [1375, 302] width 12 height 12
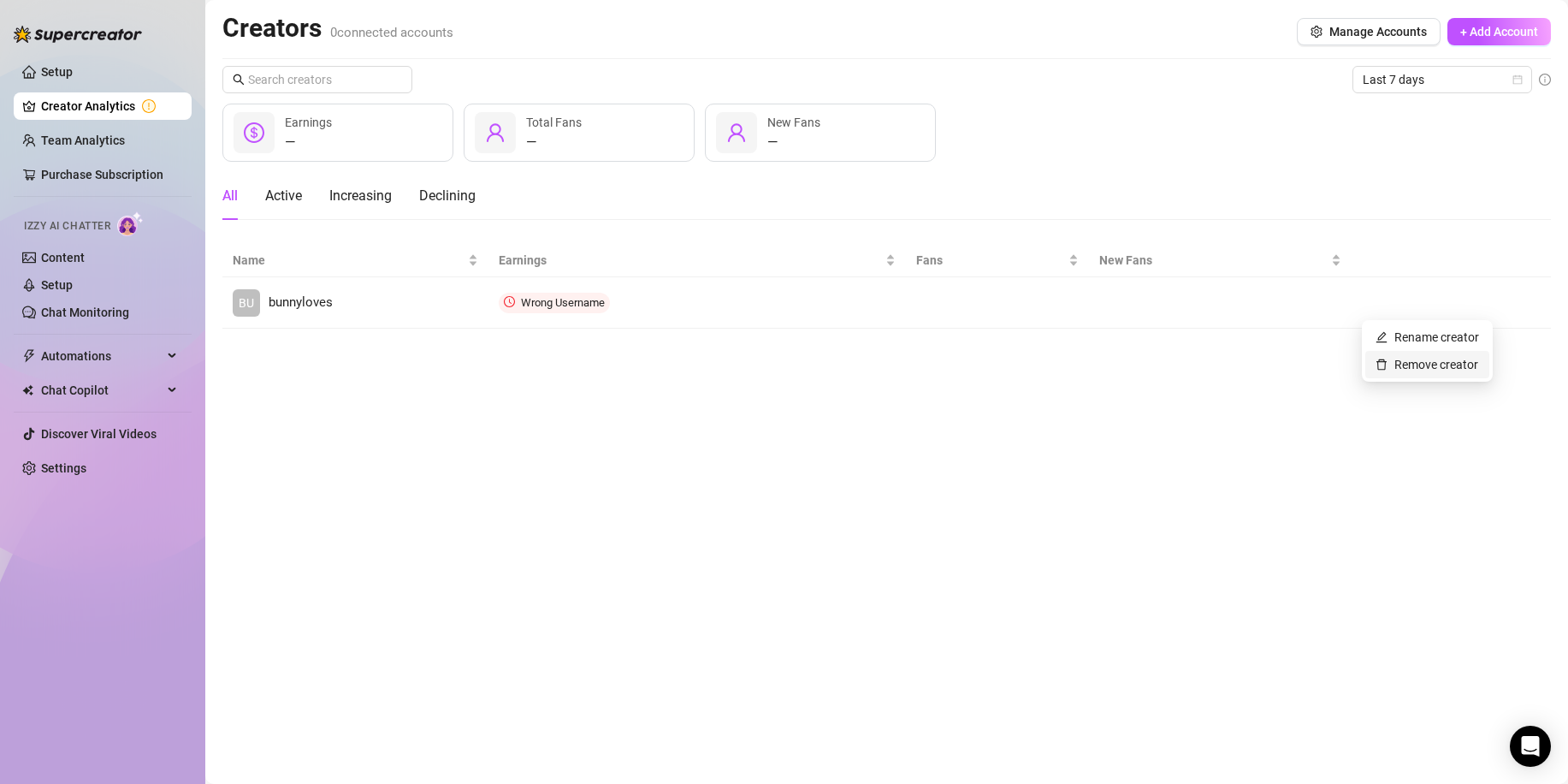
click at [1410, 369] on link "Remove creator" at bounding box center [1426, 364] width 103 height 14
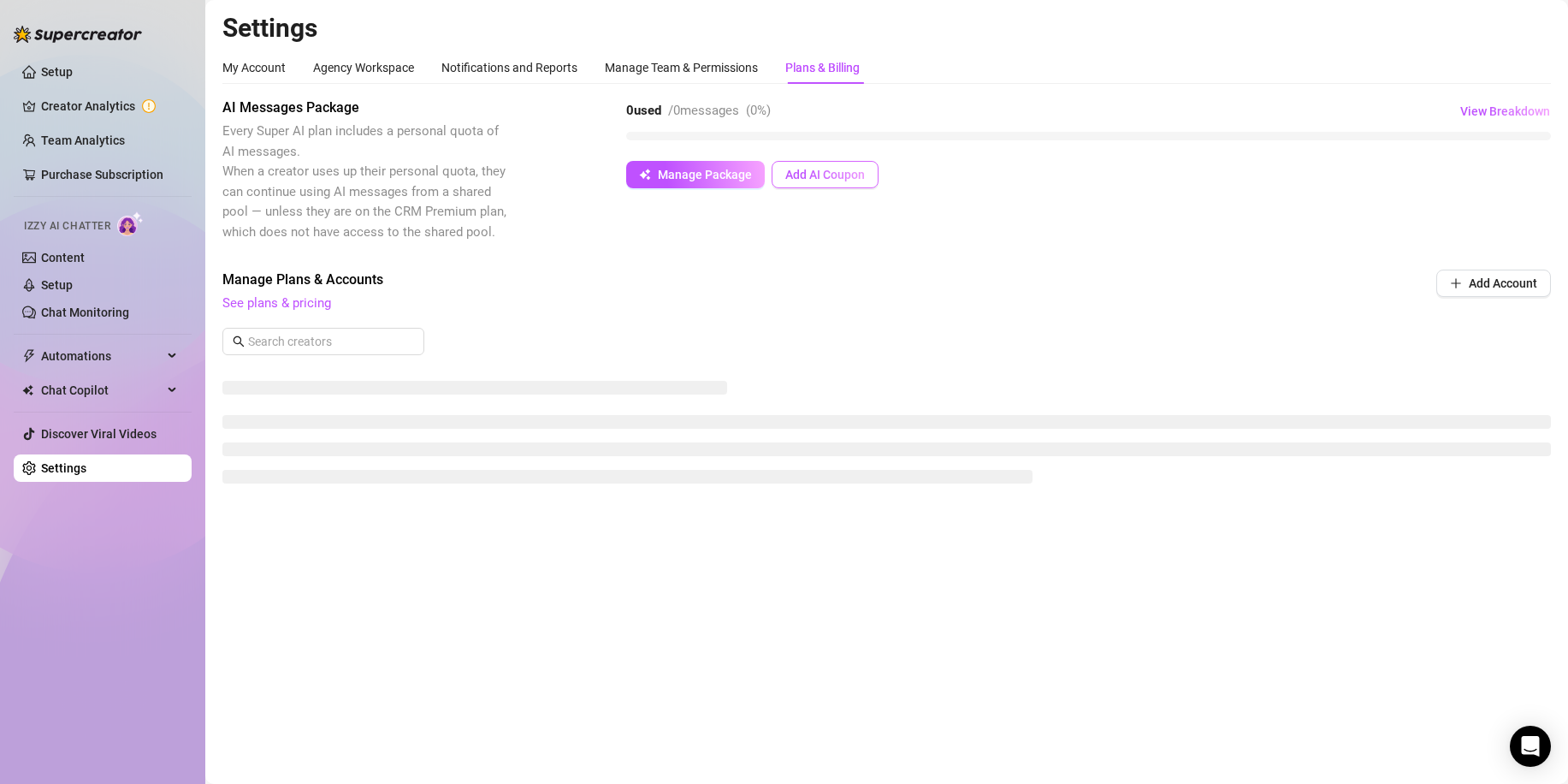
click at [841, 180] on span "Add AI Coupon" at bounding box center [825, 174] width 79 height 14
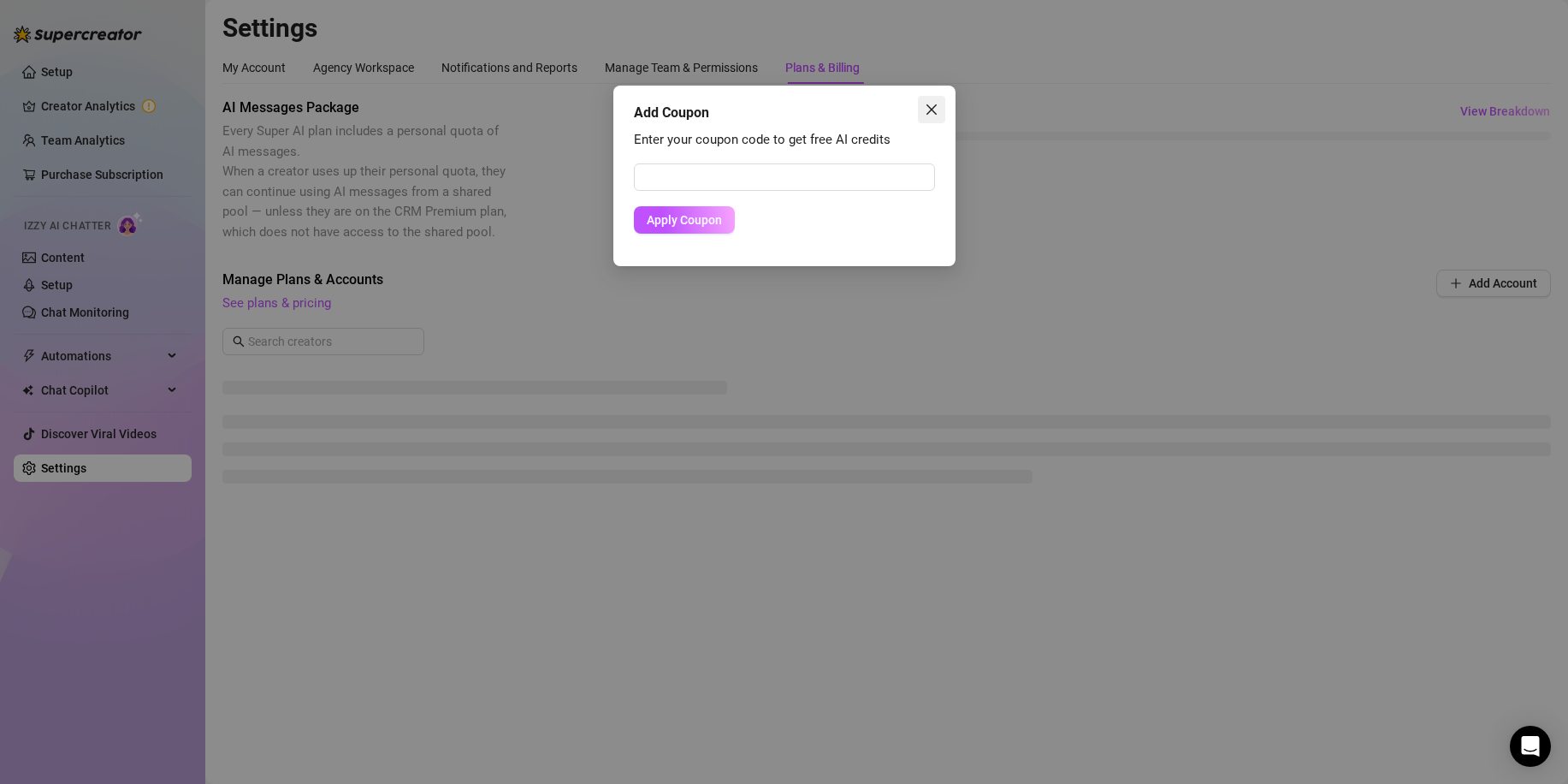
click at [926, 116] on icon "close" at bounding box center [931, 110] width 14 height 14
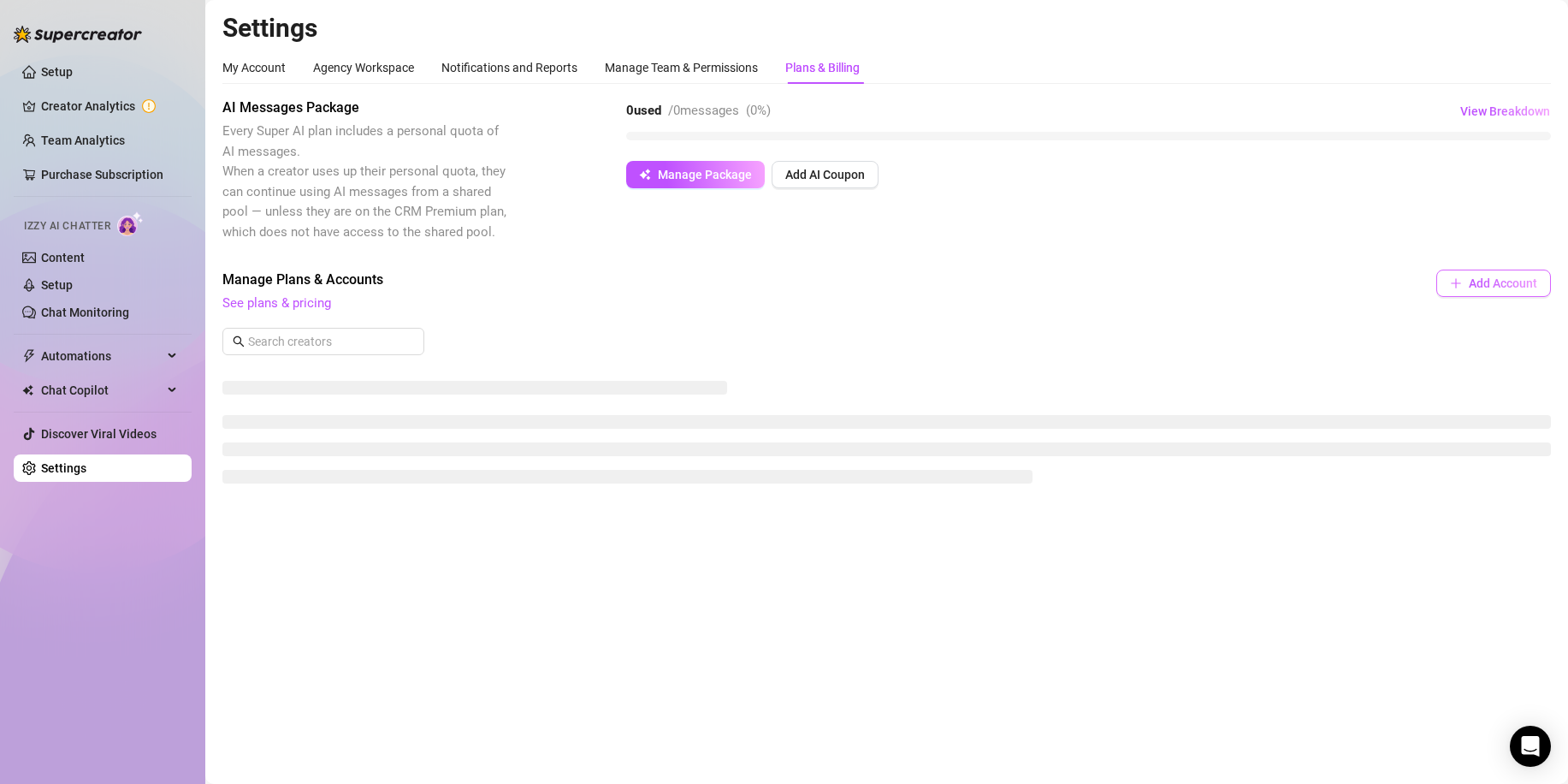
click at [1470, 289] on span "Add Account" at bounding box center [1503, 282] width 68 height 14
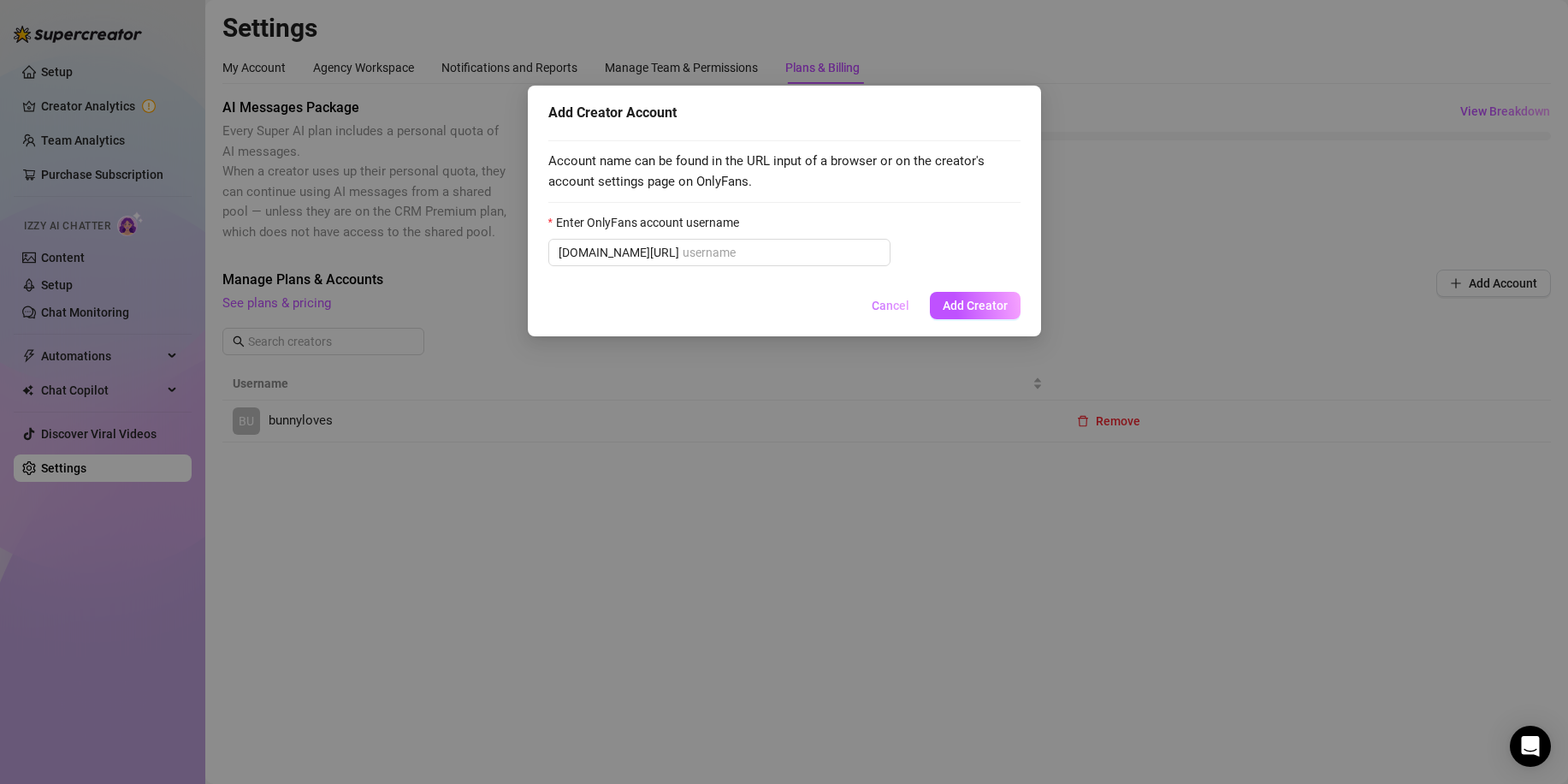
click at [894, 312] on span "Cancel" at bounding box center [890, 306] width 38 height 14
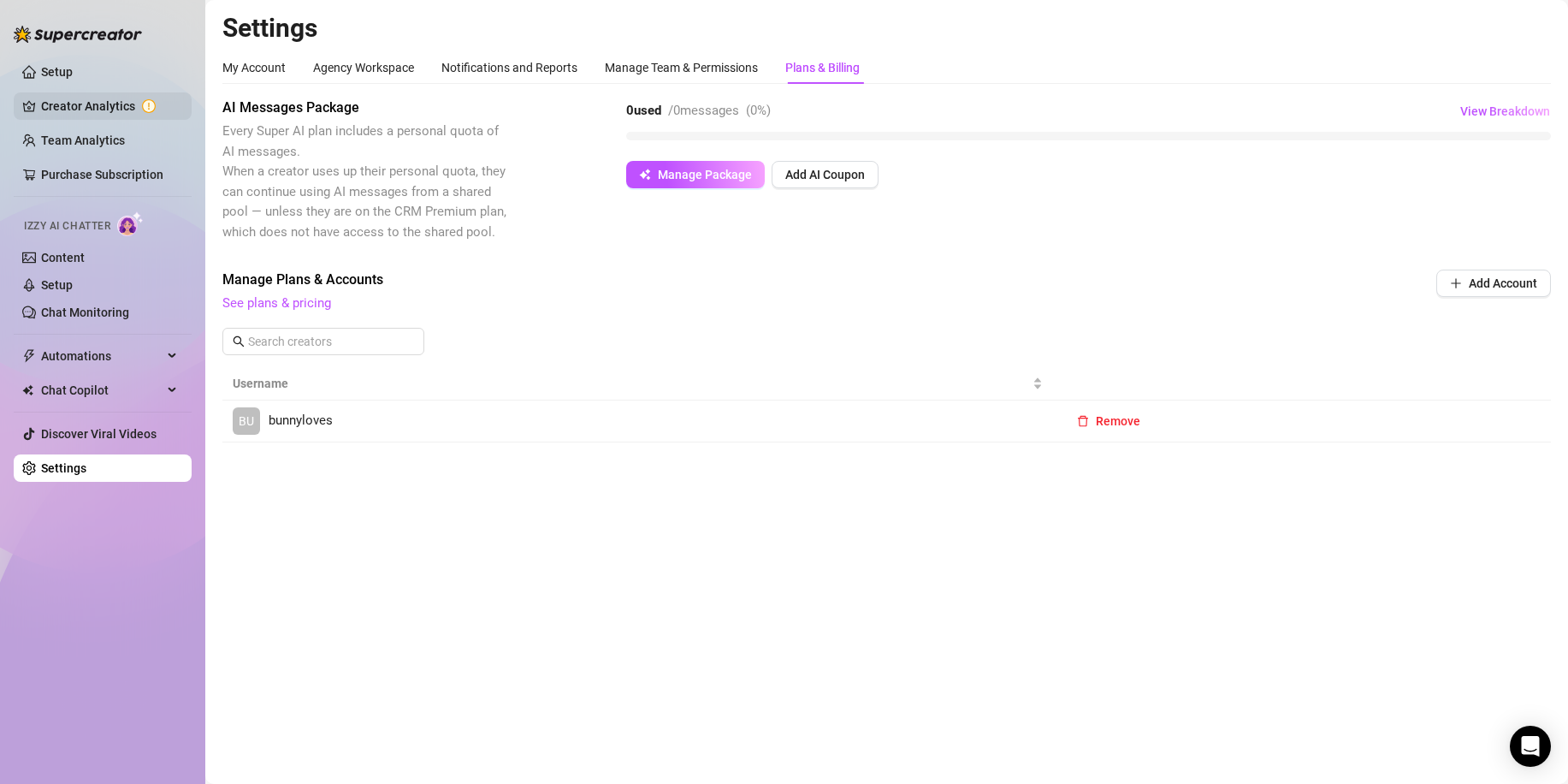
click at [86, 104] on link "Creator Analytics" at bounding box center [109, 106] width 137 height 28
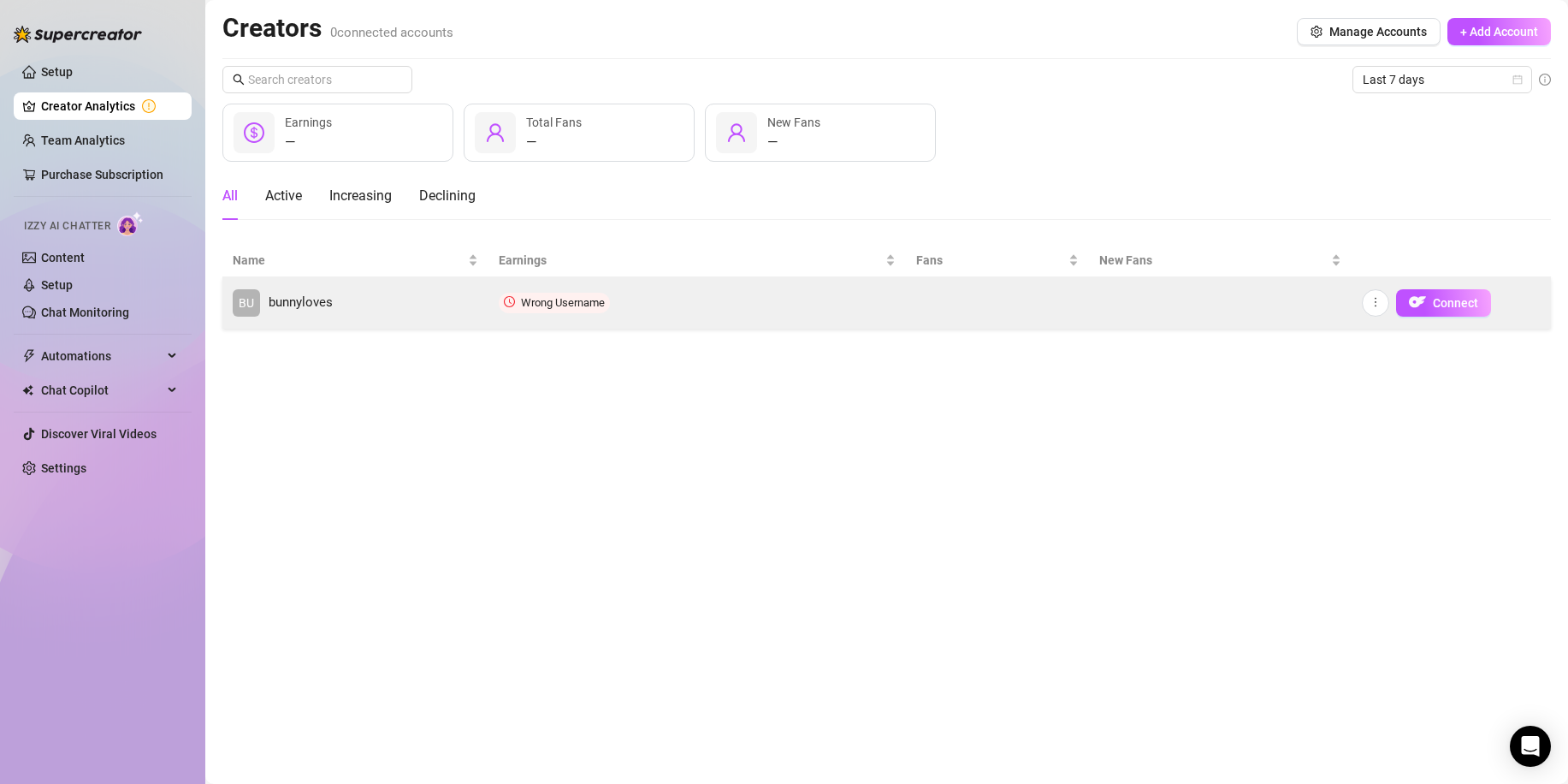
click at [565, 306] on span "Wrong Username" at bounding box center [562, 303] width 84 height 13
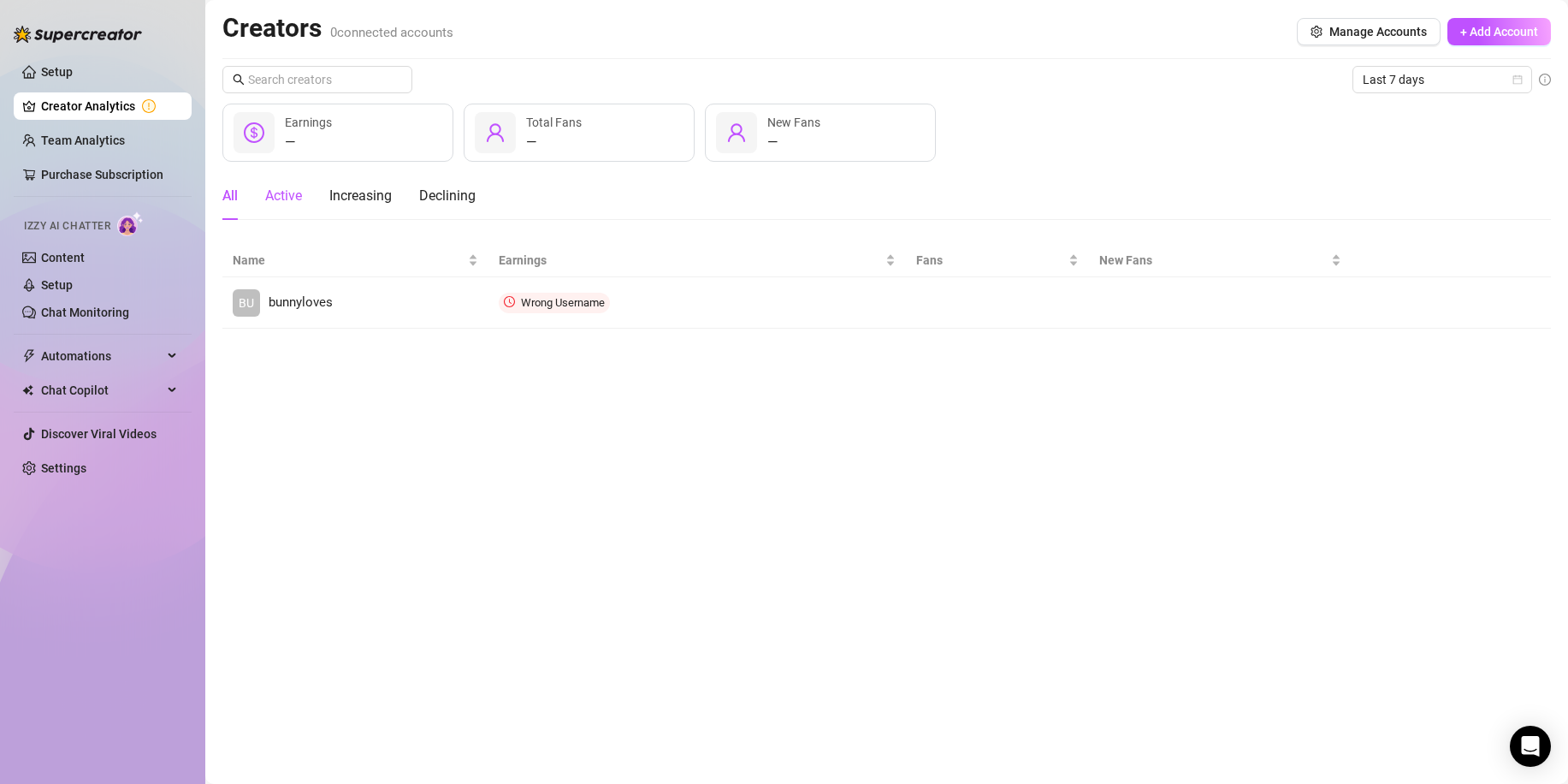
click at [273, 202] on div "Active" at bounding box center [283, 196] width 37 height 20
click at [385, 190] on div "Increasing" at bounding box center [361, 196] width 63 height 20
click at [475, 199] on div "Declining" at bounding box center [447, 196] width 56 height 20
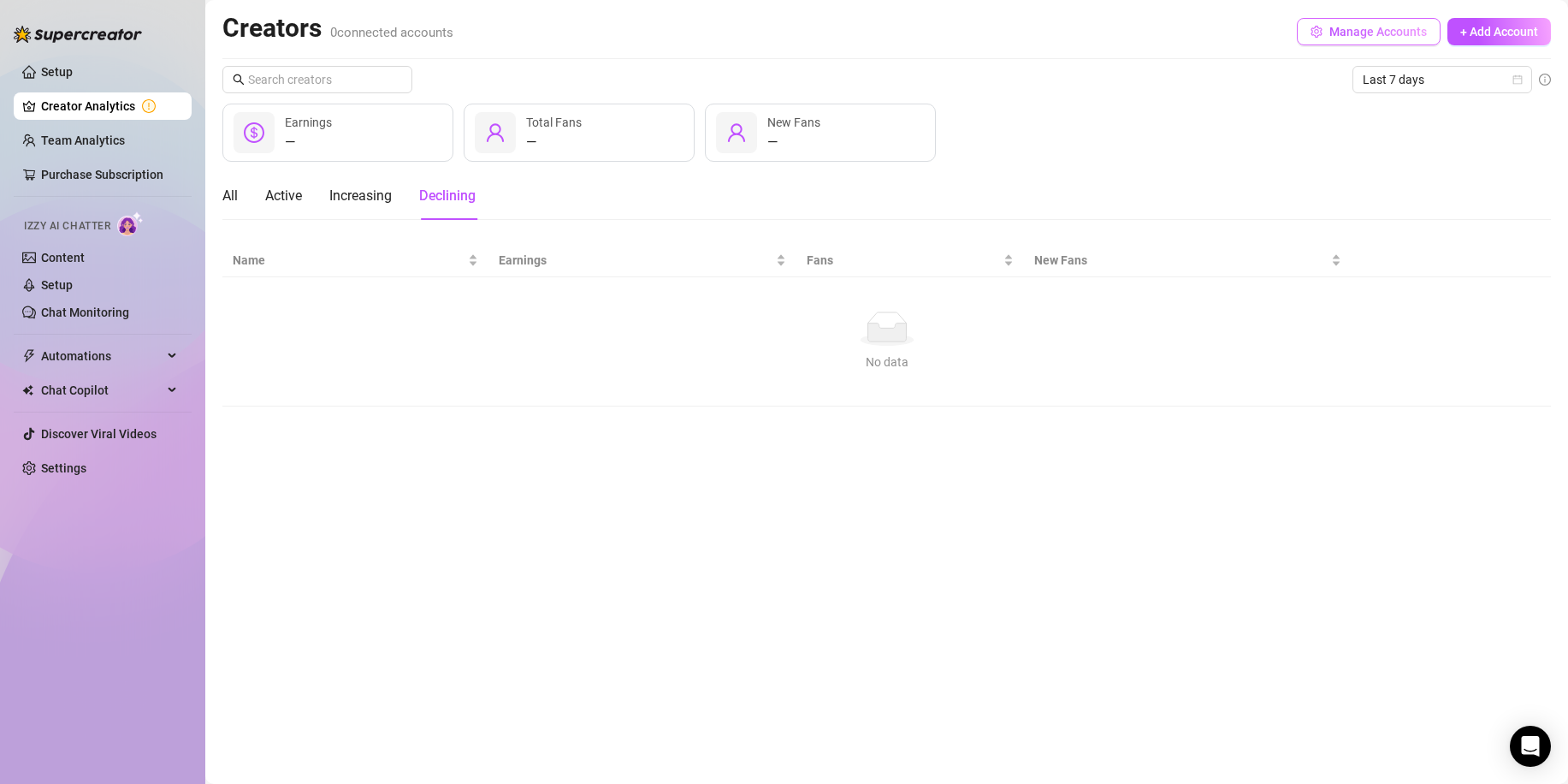
click at [1335, 34] on span "Manage Accounts" at bounding box center [1378, 31] width 97 height 14
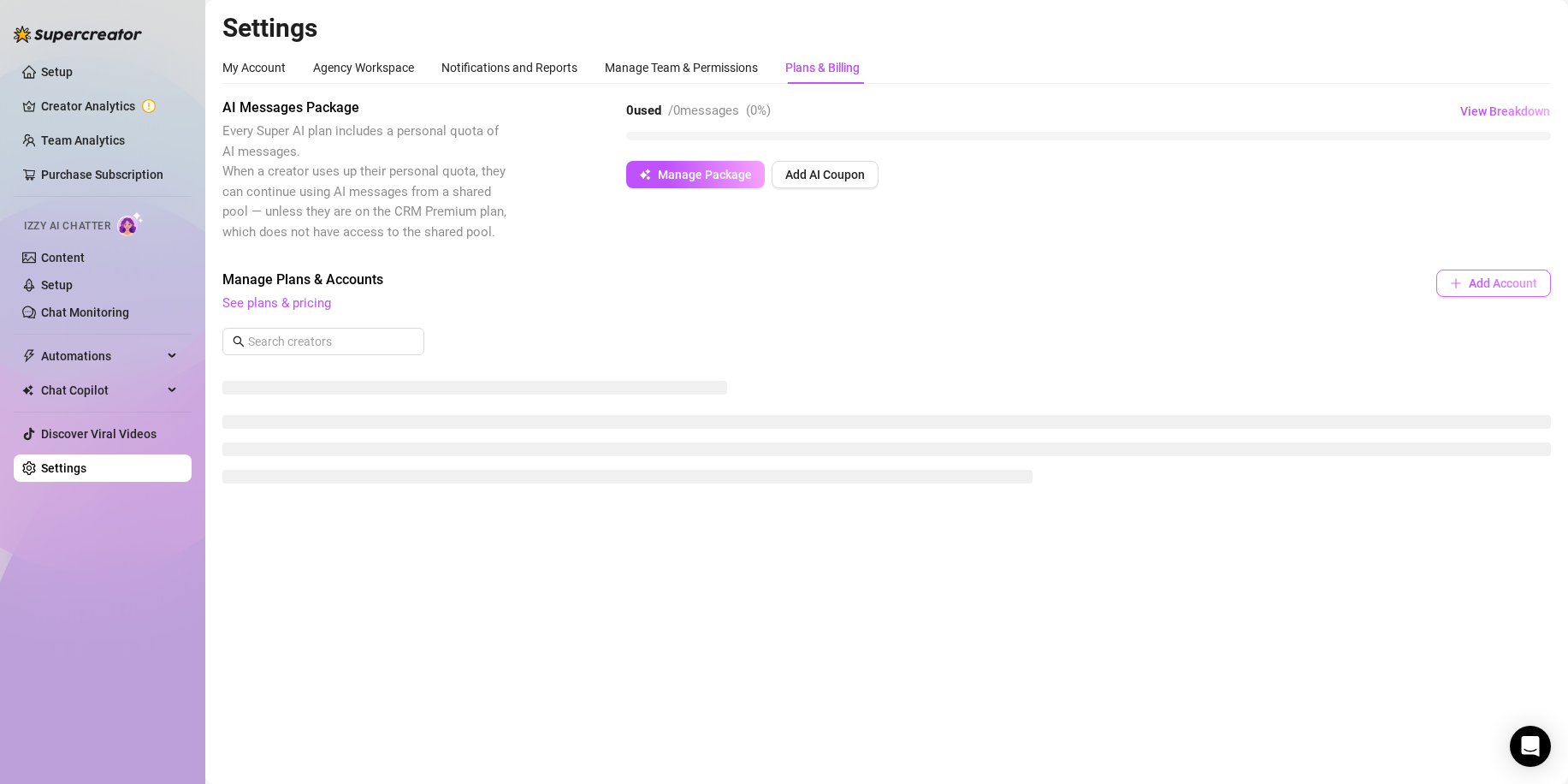
click at [1474, 287] on span "Add Account" at bounding box center [1503, 282] width 68 height 14
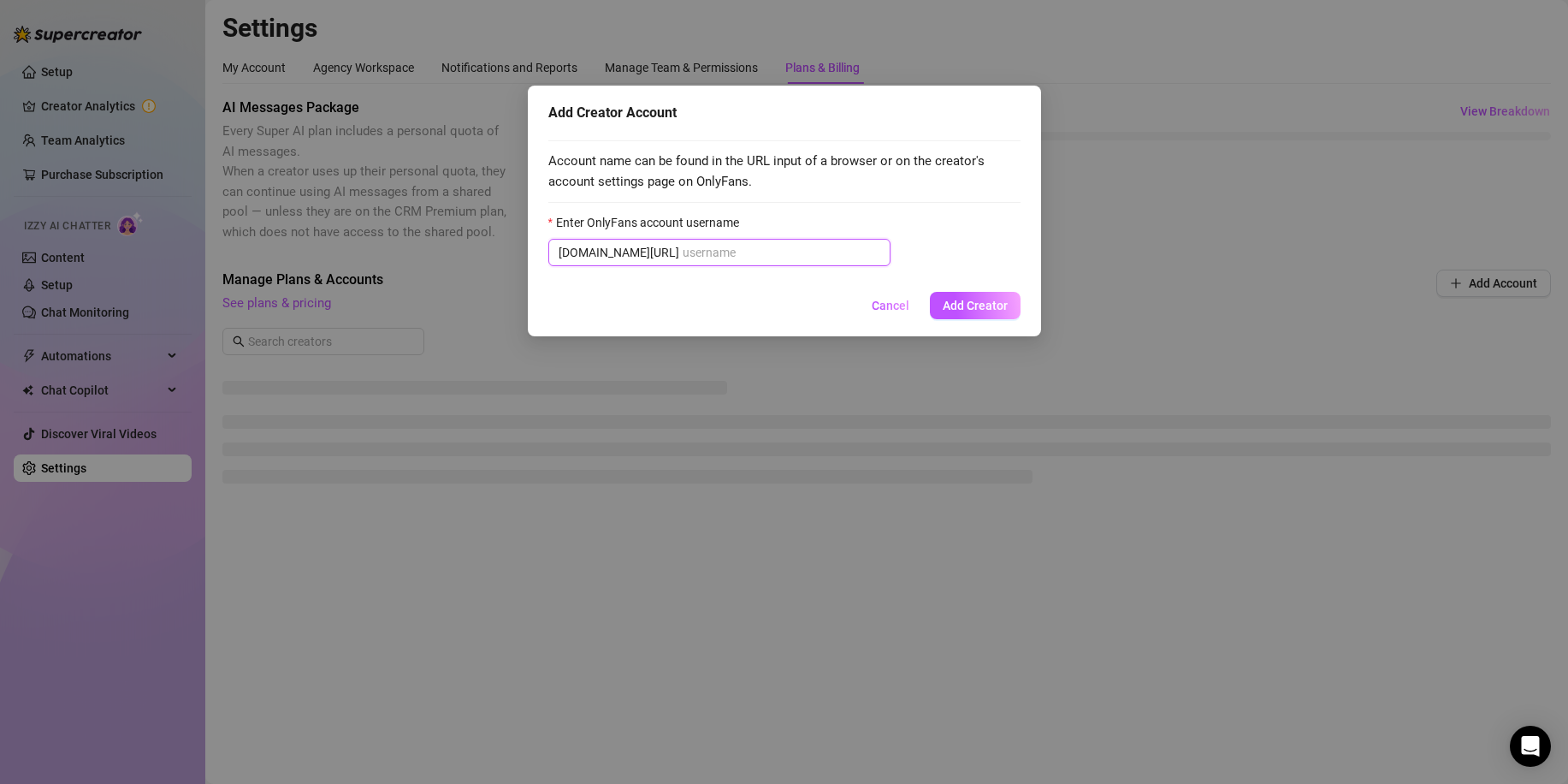
click at [691, 256] on input "Enter OnlyFans account username" at bounding box center [781, 252] width 198 height 18
drag, startPoint x: 691, startPoint y: 256, endPoint x: 893, endPoint y: 318, distance: 211.3
click at [548, 252] on span "[DOMAIN_NAME][URL]" at bounding box center [719, 252] width 342 height 28
click at [889, 312] on span "Cancel" at bounding box center [890, 306] width 38 height 14
